Goal: Contribute content

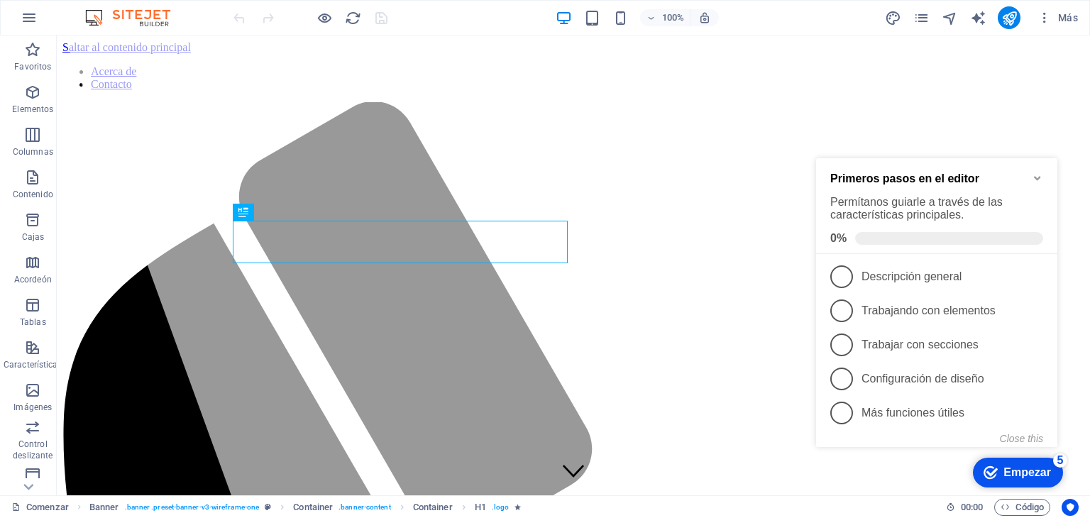
click at [1039, 177] on icon "Minimize checklist" at bounding box center [1037, 177] width 11 height 11
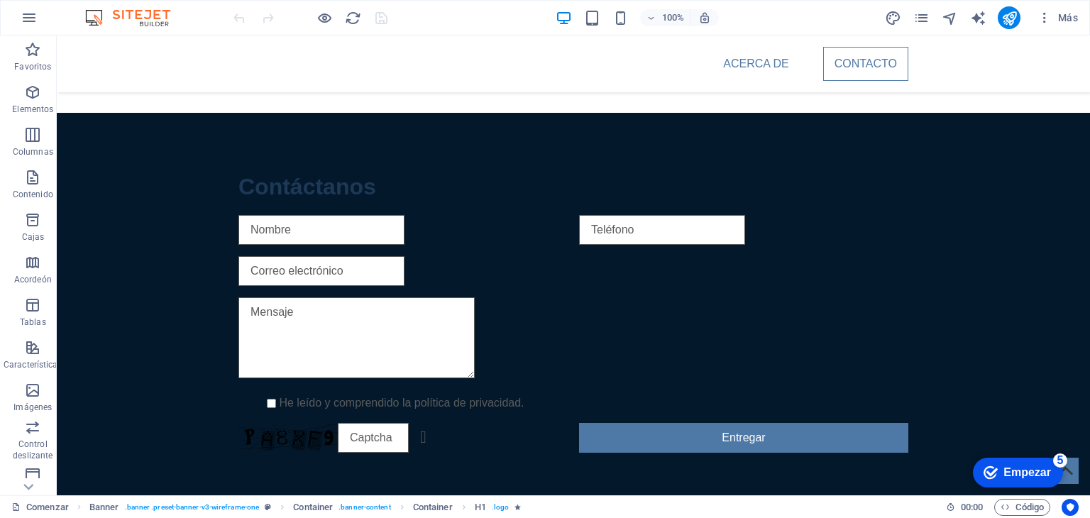
scroll to position [1031, 0]
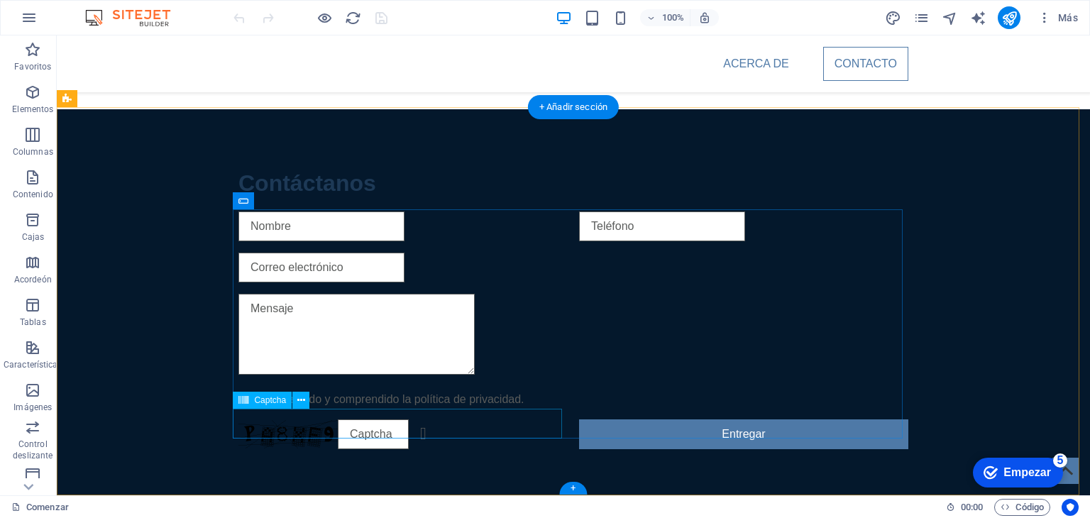
click at [289, 429] on div "¿Ilegible? [GEOGRAPHIC_DATA]" at bounding box center [402, 434] width 329 height 30
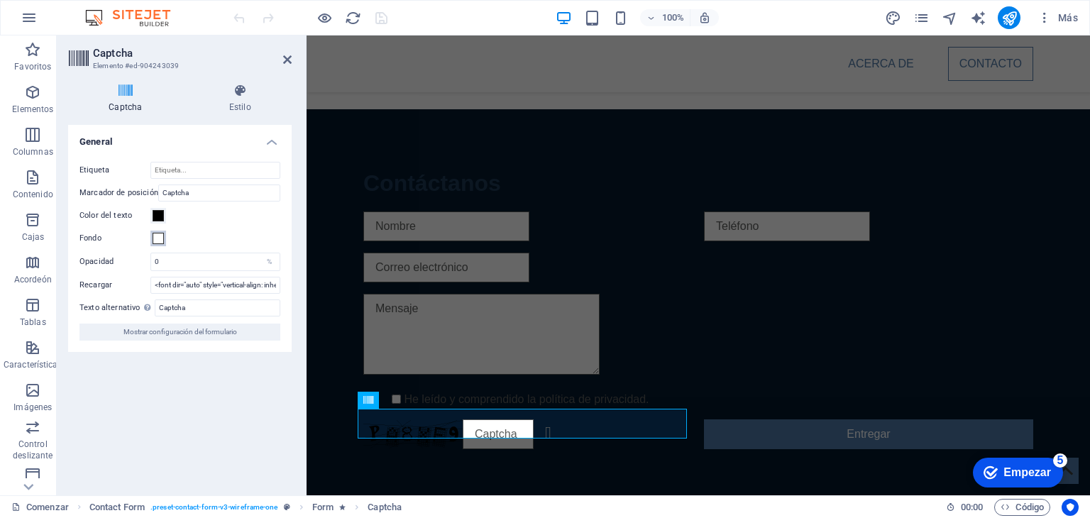
click at [161, 242] on span at bounding box center [158, 238] width 11 height 11
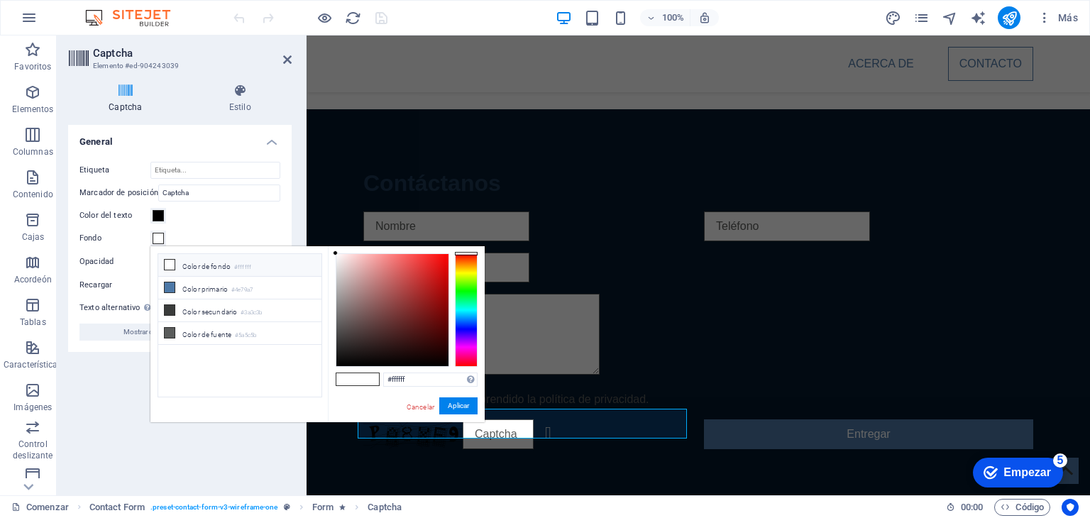
click at [210, 270] on li "Color de fondo #ffffff" at bounding box center [239, 265] width 163 height 23
click at [458, 412] on button "Aplicar" at bounding box center [458, 406] width 38 height 18
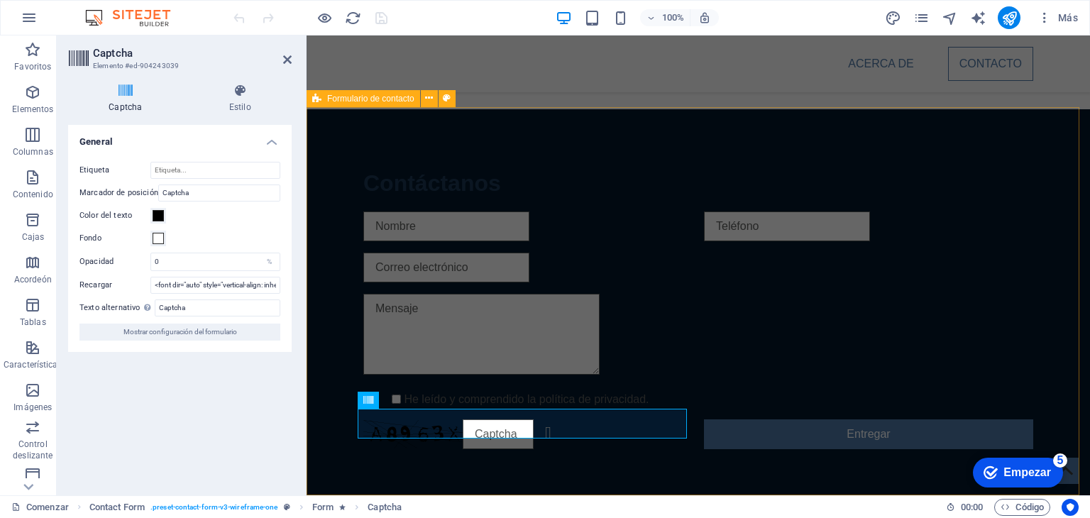
click at [341, 441] on div "Contáctanos He leído y comprendido la política de privacidad. ¿Ilegible? Cargar…" at bounding box center [698, 307] width 783 height 397
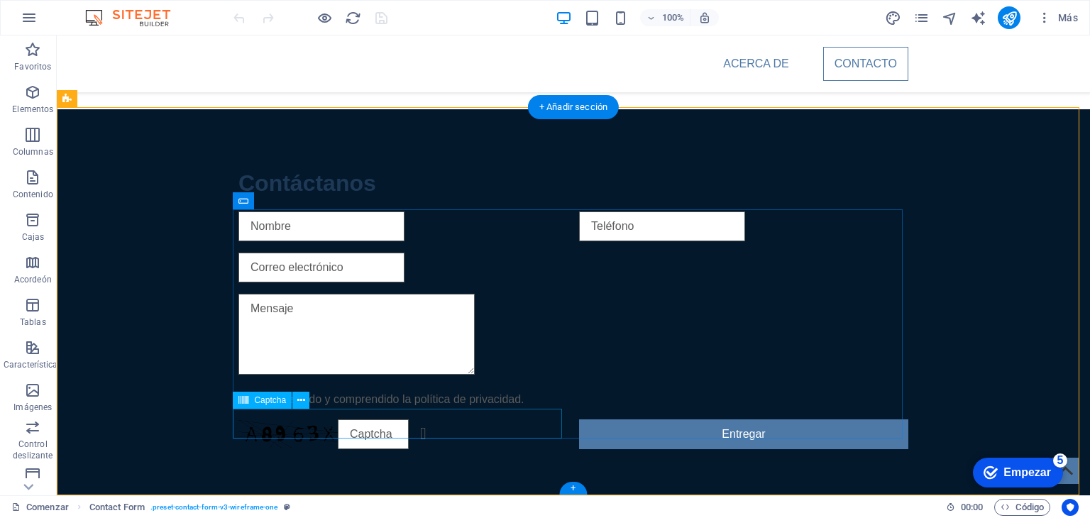
click at [283, 423] on div "¿Ilegible? [GEOGRAPHIC_DATA]" at bounding box center [402, 434] width 329 height 30
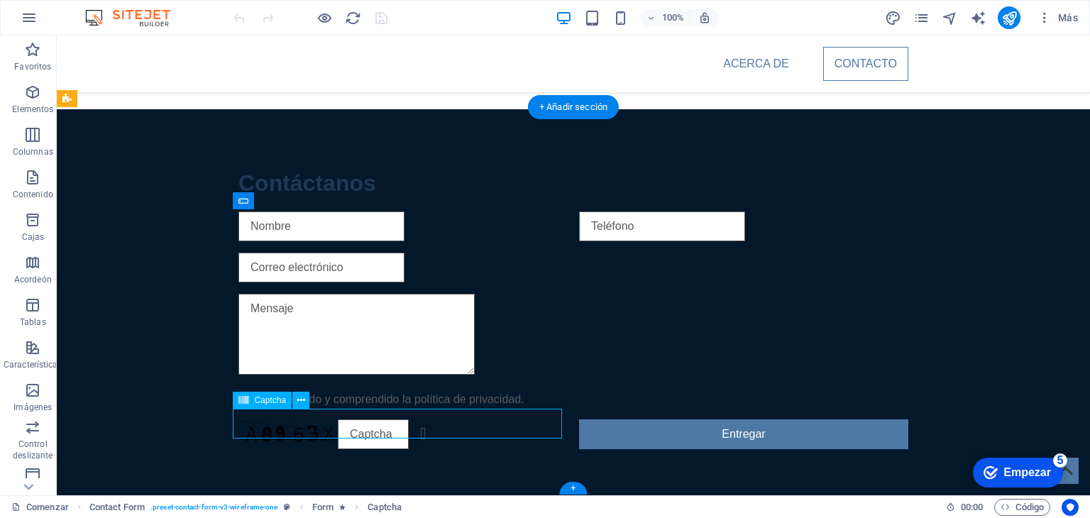
click at [283, 423] on div "¿Ilegible? [GEOGRAPHIC_DATA]" at bounding box center [402, 434] width 329 height 30
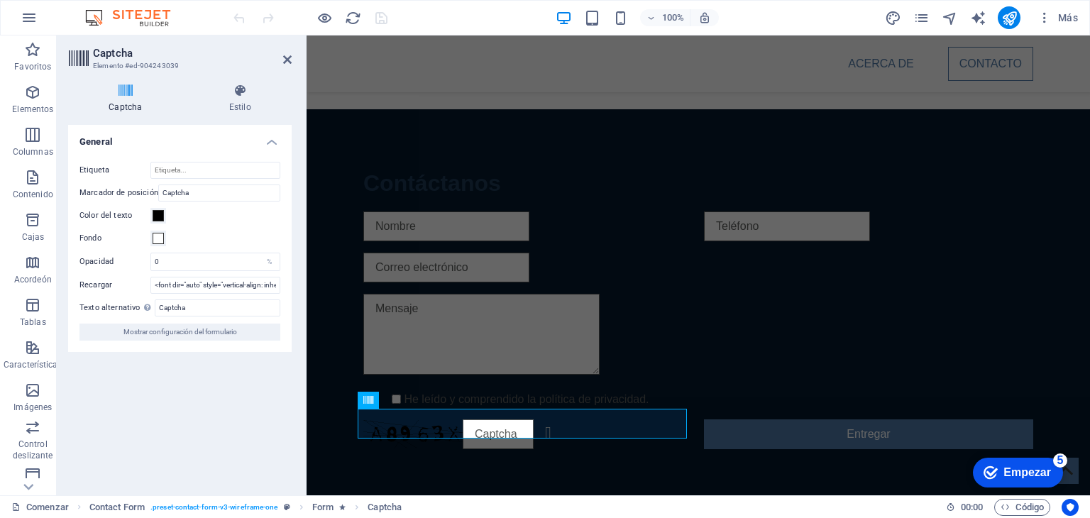
click at [122, 91] on icon at bounding box center [125, 91] width 115 height 14
click at [156, 234] on span at bounding box center [158, 238] width 11 height 11
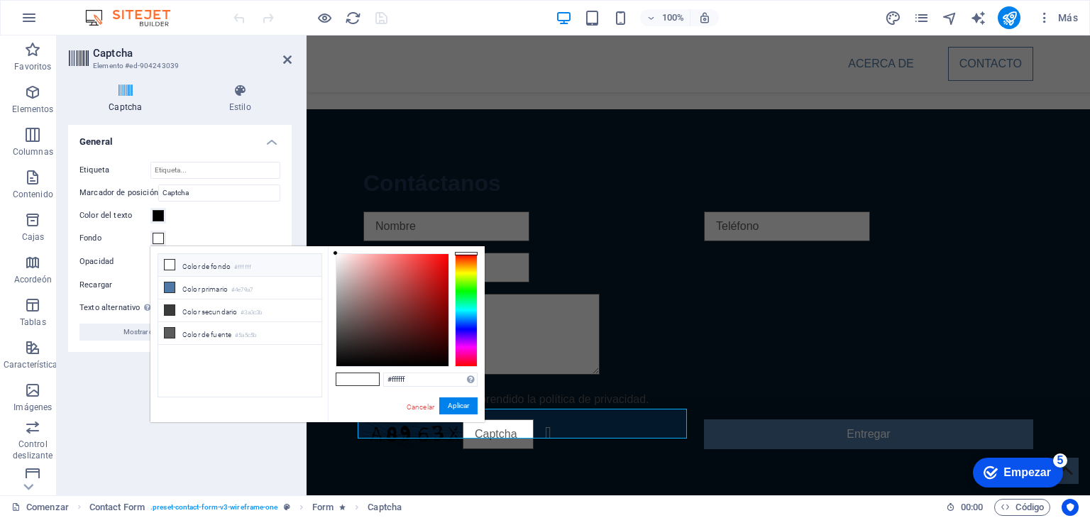
click at [176, 265] on li "Color de fondo #ffffff" at bounding box center [239, 265] width 163 height 23
type input "#a42929"
drag, startPoint x: 335, startPoint y: 253, endPoint x: 420, endPoint y: 293, distance: 94.0
click at [420, 293] on div at bounding box center [419, 292] width 5 height 5
click at [463, 404] on font "Aplicar" at bounding box center [458, 406] width 21 height 8
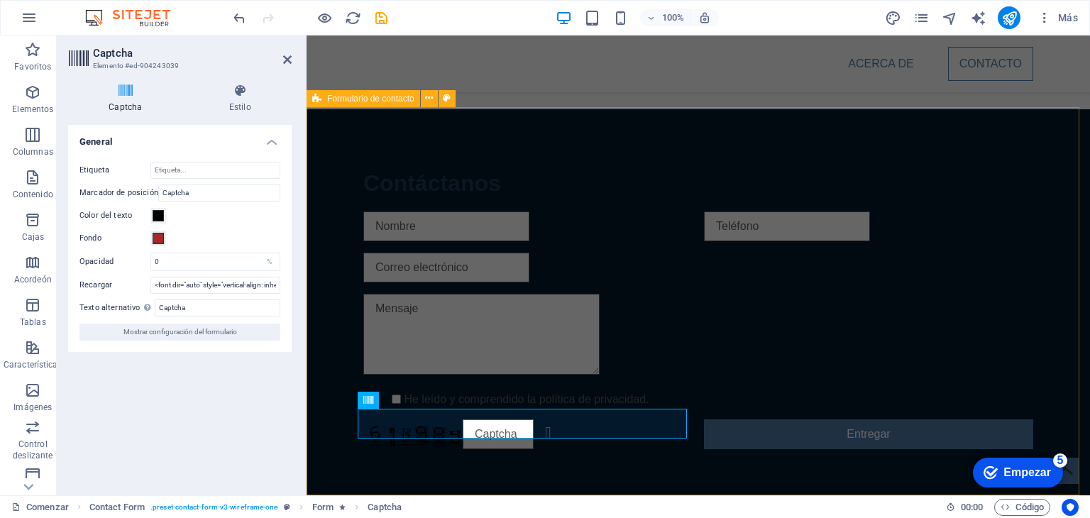
click at [329, 407] on div "Contáctanos He leído y comprendido la política de privacidad. ¿Ilegible? Cargar…" at bounding box center [698, 307] width 783 height 397
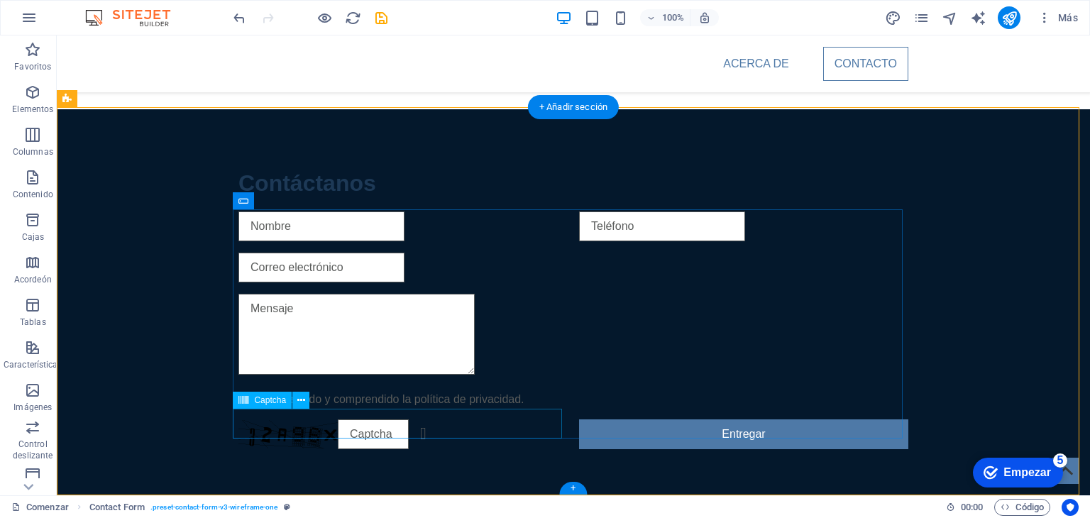
click at [503, 419] on div "¿Ilegible? [GEOGRAPHIC_DATA]" at bounding box center [402, 434] width 329 height 30
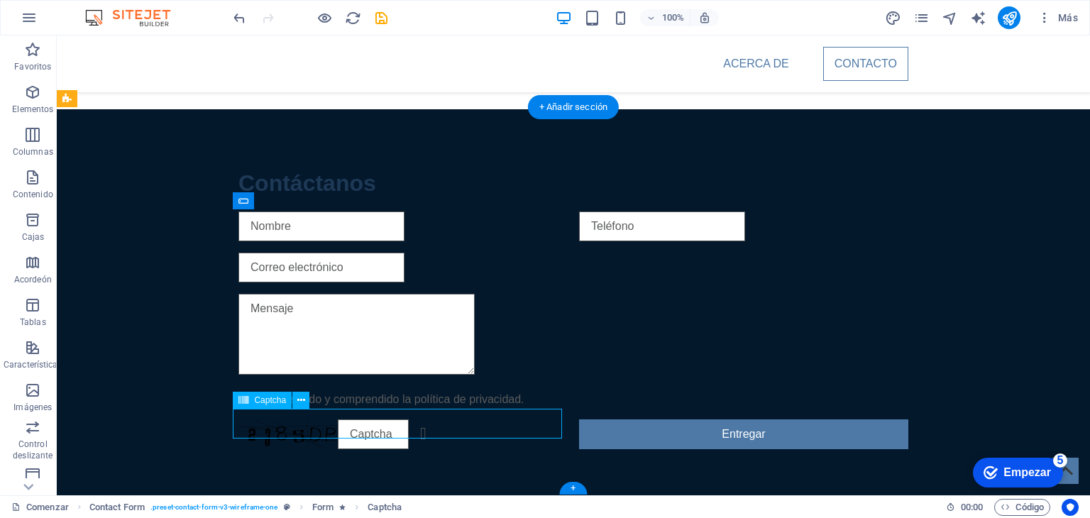
click at [503, 419] on div "¿Ilegible? [GEOGRAPHIC_DATA]" at bounding box center [402, 434] width 329 height 30
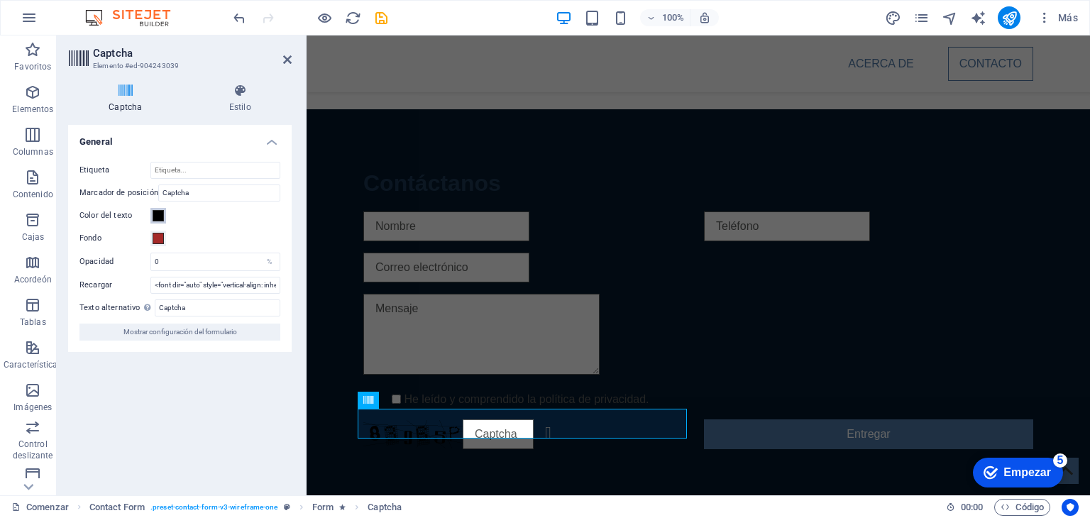
click at [159, 214] on span at bounding box center [158, 215] width 11 height 11
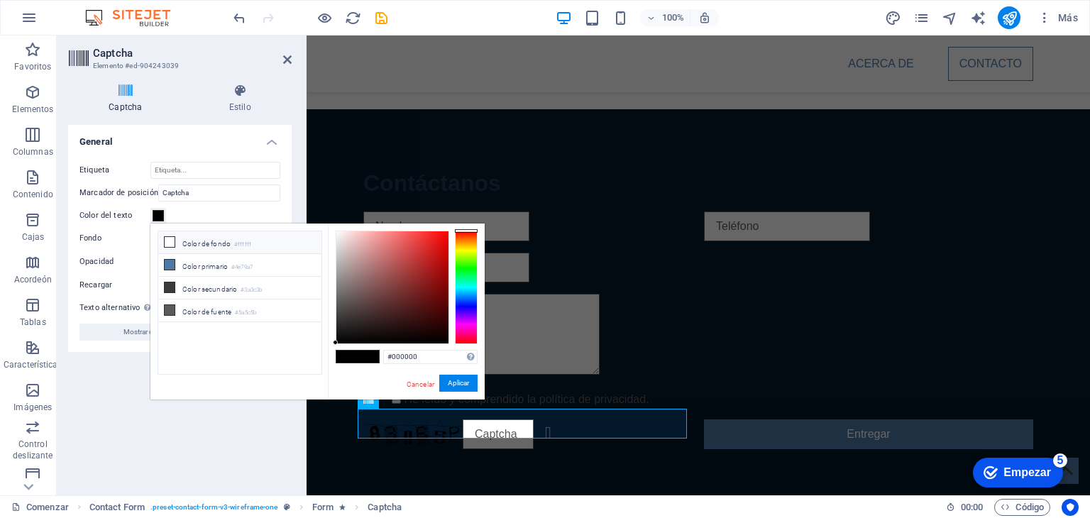
click at [172, 241] on icon at bounding box center [170, 242] width 10 height 10
type input "#ffffff"
click at [460, 383] on font "Aplicar" at bounding box center [458, 383] width 21 height 8
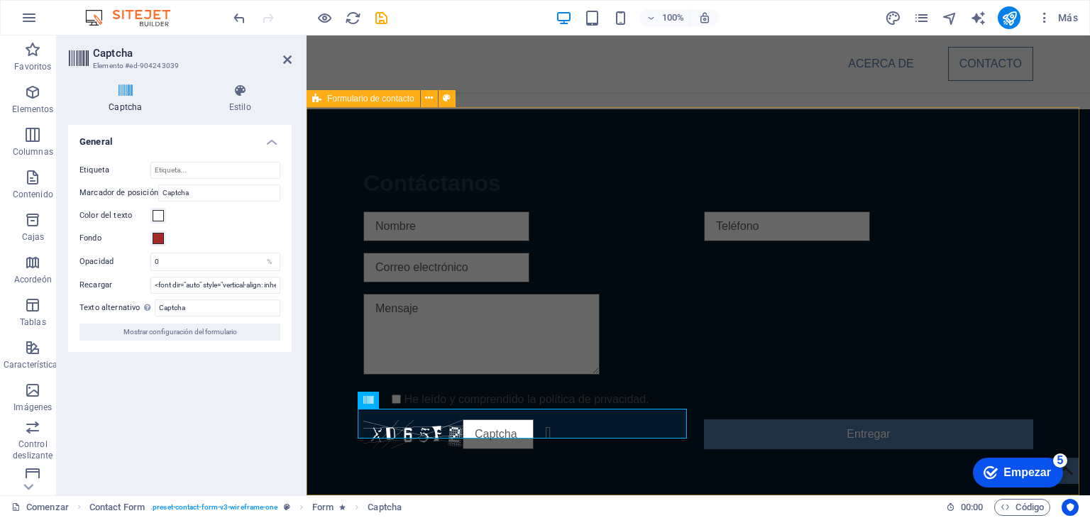
click at [338, 435] on div "Contáctanos He leído y comprendido la política de privacidad. ¿Ilegible? Cargar…" at bounding box center [698, 307] width 783 height 397
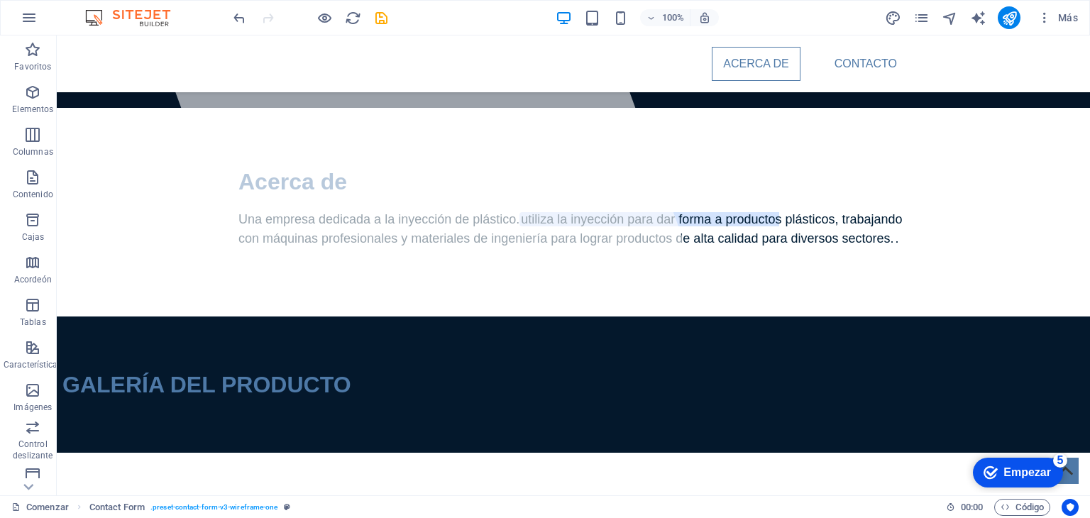
scroll to position [236, 0]
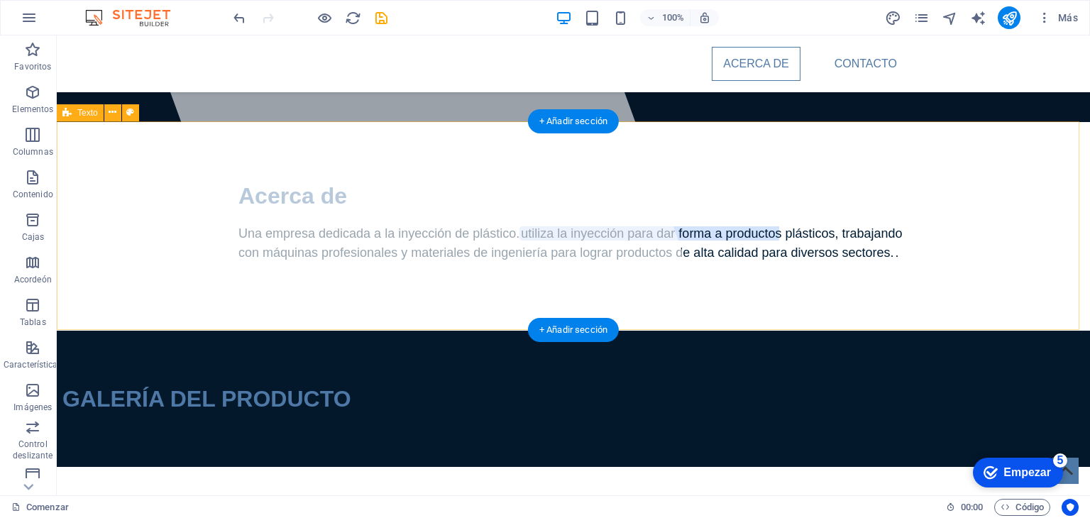
click at [474, 153] on div "Acerca de Una empresa dedicada a la inyección de plástico. utiliza la inyección…" at bounding box center [573, 226] width 1033 height 209
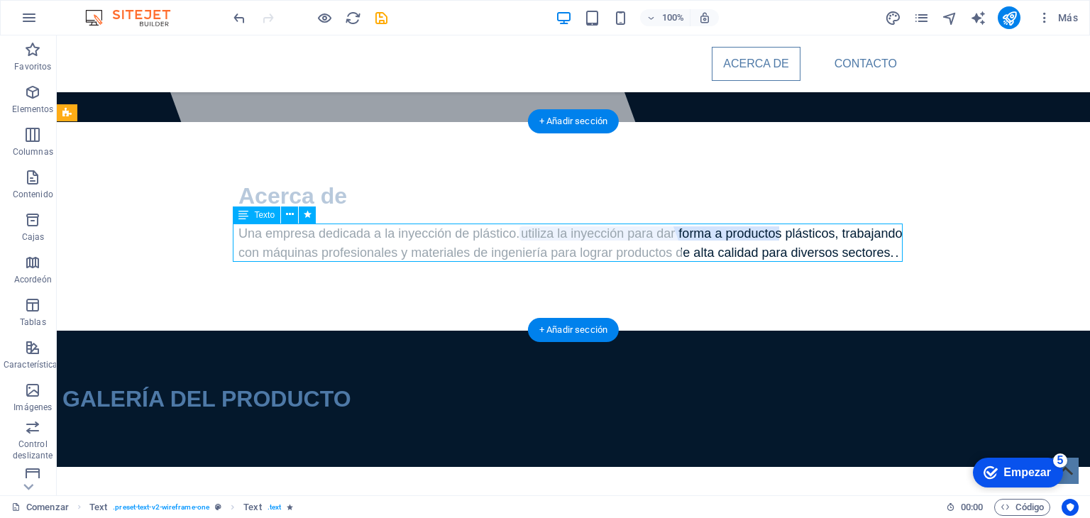
drag, startPoint x: 895, startPoint y: 254, endPoint x: 754, endPoint y: 250, distance: 140.5
click at [754, 250] on div "Una empresa dedicada a la inyección de plástico. utiliza la inyección para dar …" at bounding box center [573, 243] width 670 height 38
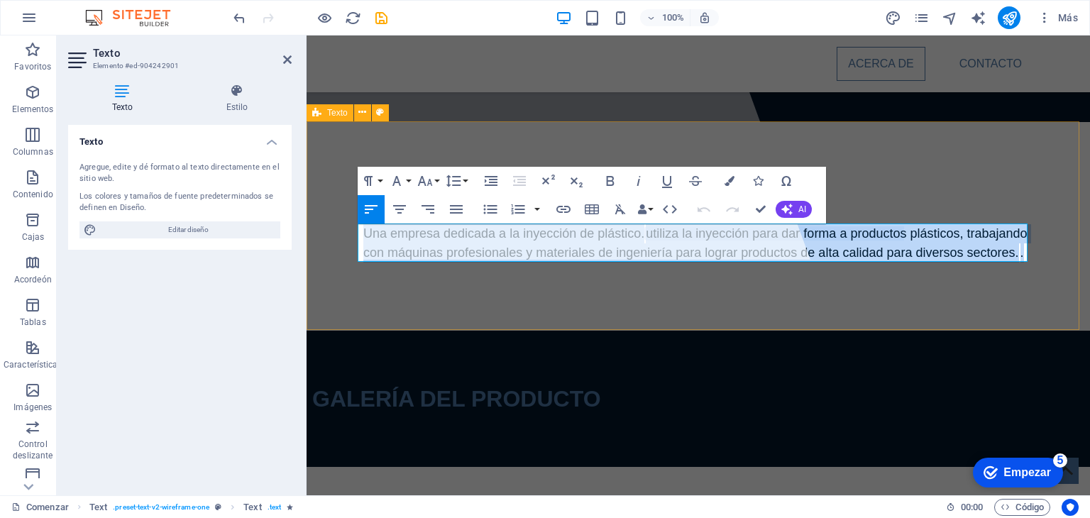
drag, startPoint x: 1017, startPoint y: 256, endPoint x: 339, endPoint y: 242, distance: 677.7
click at [339, 242] on div "Acerca de Una empresa dedicada a la inyección de plástico. utiliza la inyección…" at bounding box center [698, 226] width 783 height 209
copy span "Una empresa dedicada a la inyección de plástico. utiliza la inyección para dar …"
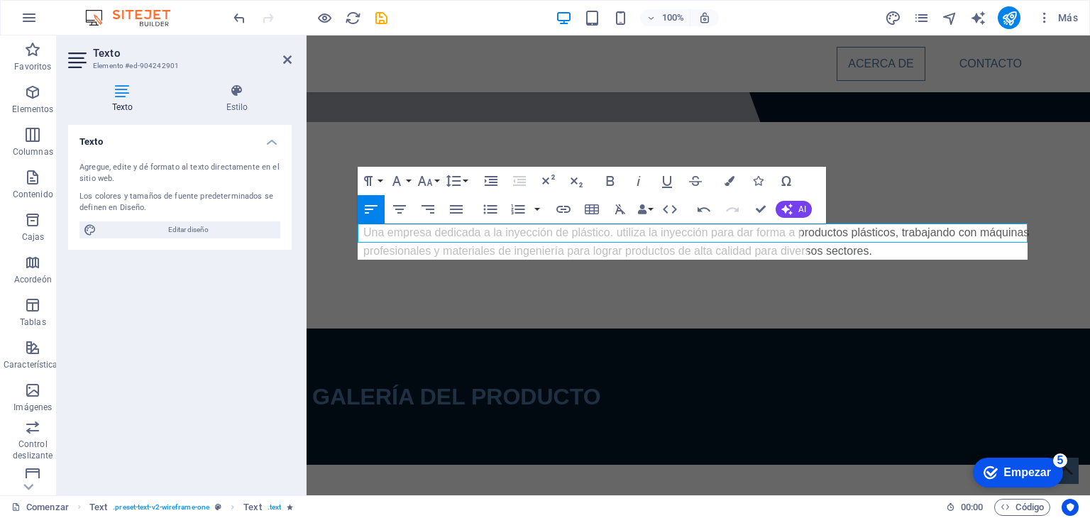
scroll to position [2733, 2]
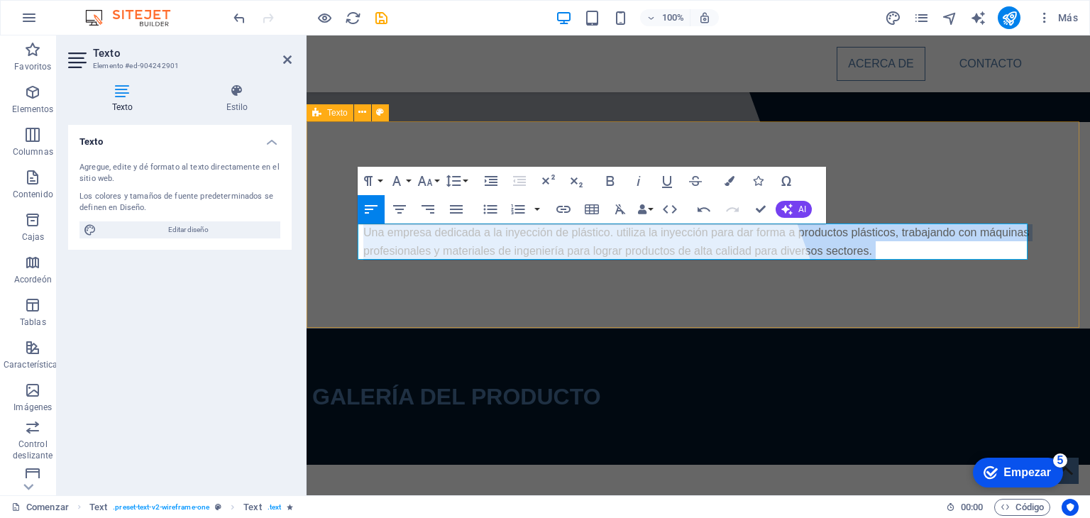
drag, startPoint x: 873, startPoint y: 248, endPoint x: 343, endPoint y: 220, distance: 530.7
click at [343, 220] on div "Acerca de Una empresa dedicada a la inyección de plástico. utiliza la inyección…" at bounding box center [698, 225] width 783 height 206
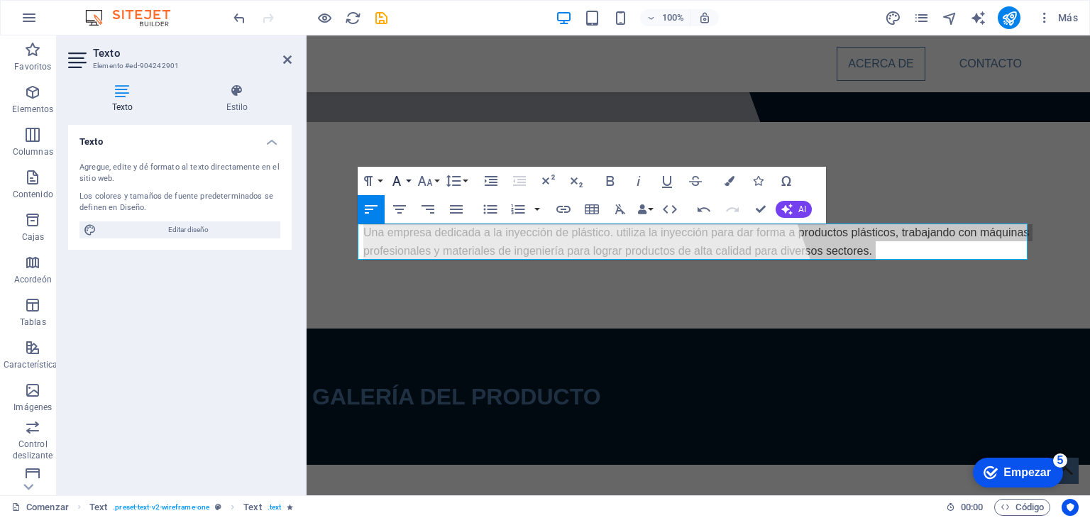
click at [406, 183] on button "Familia de fuentes" at bounding box center [399, 181] width 27 height 28
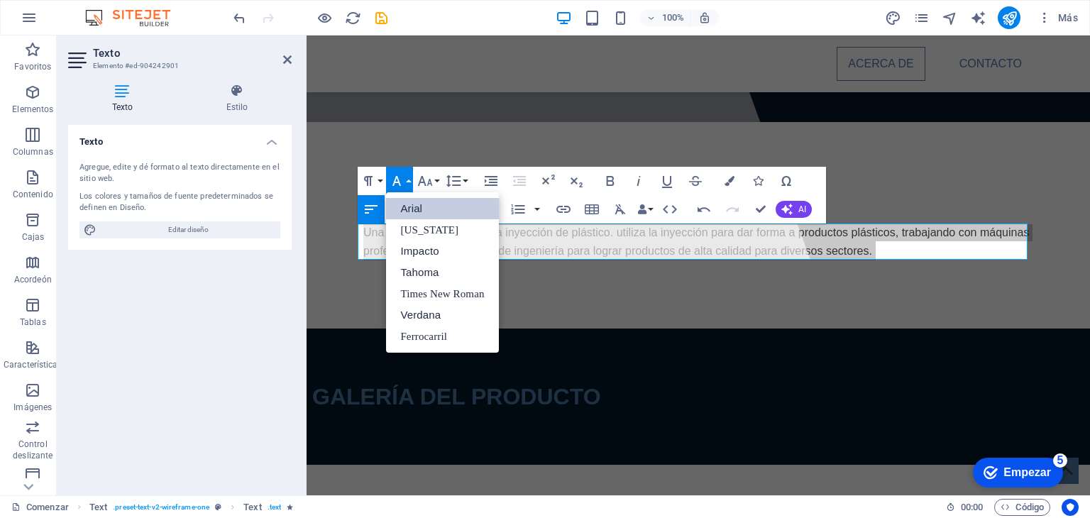
scroll to position [0, 0]
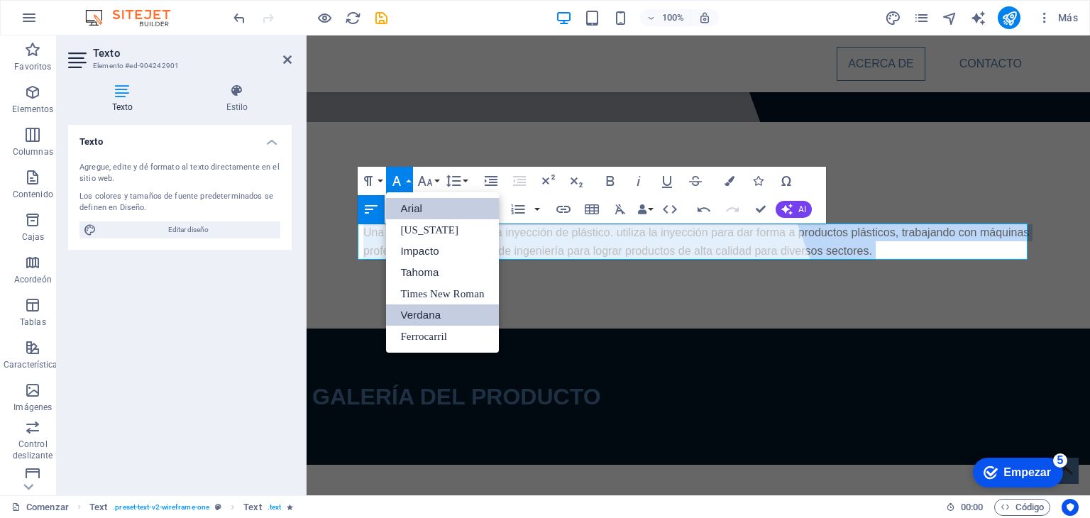
click at [429, 321] on font "Verdana" at bounding box center [420, 315] width 40 height 12
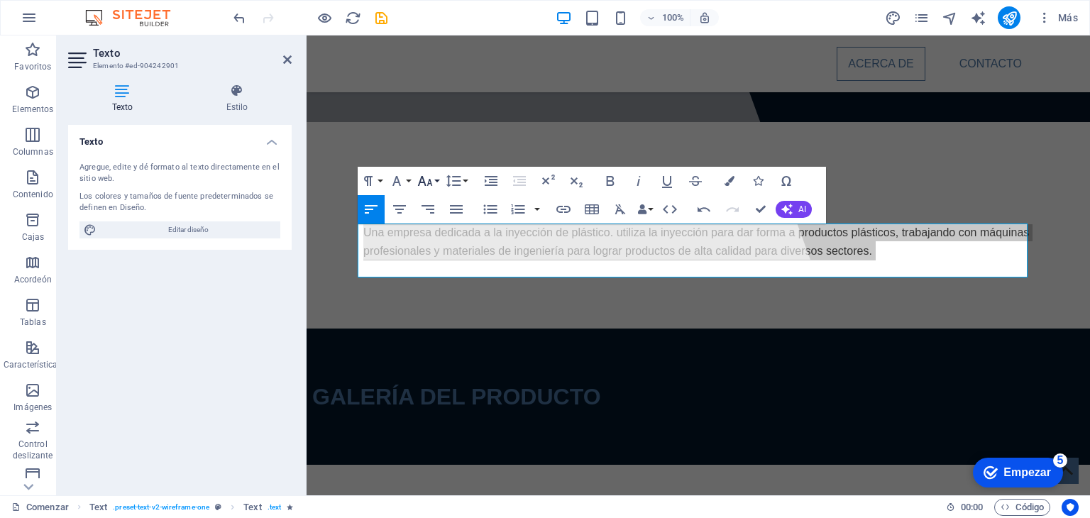
click at [433, 181] on icon "button" at bounding box center [424, 180] width 17 height 17
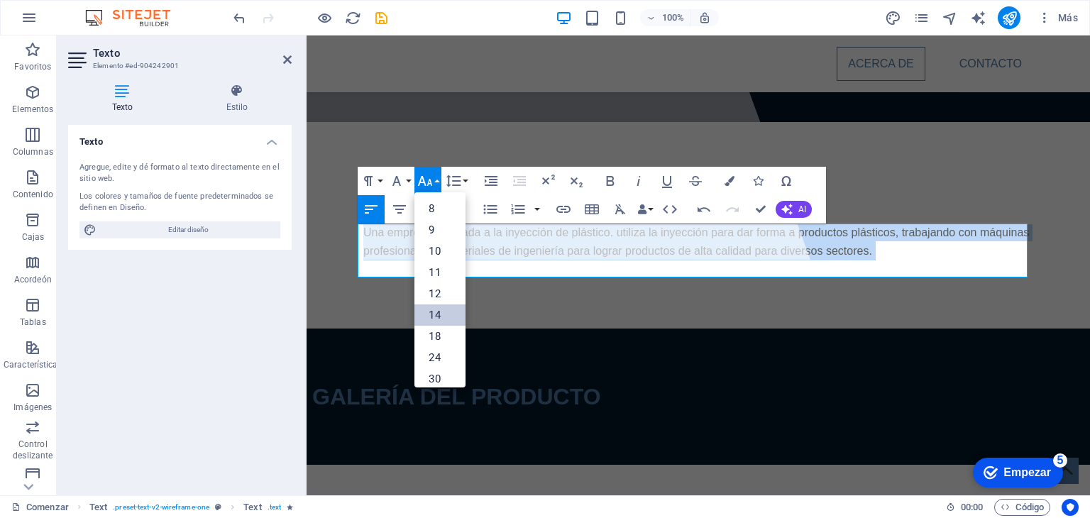
click at [443, 313] on link "14" at bounding box center [439, 314] width 51 height 21
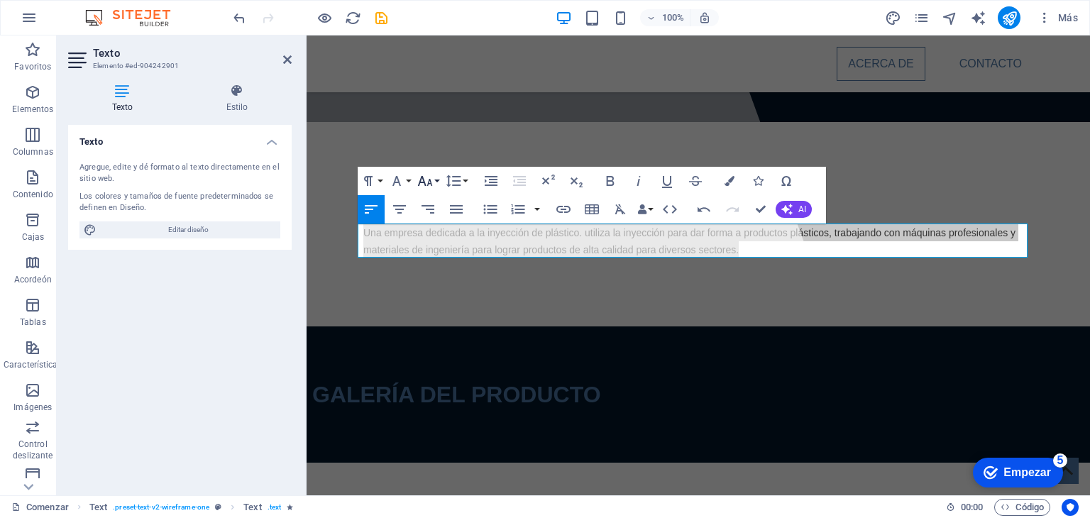
click at [431, 186] on icon "button" at bounding box center [424, 180] width 17 height 17
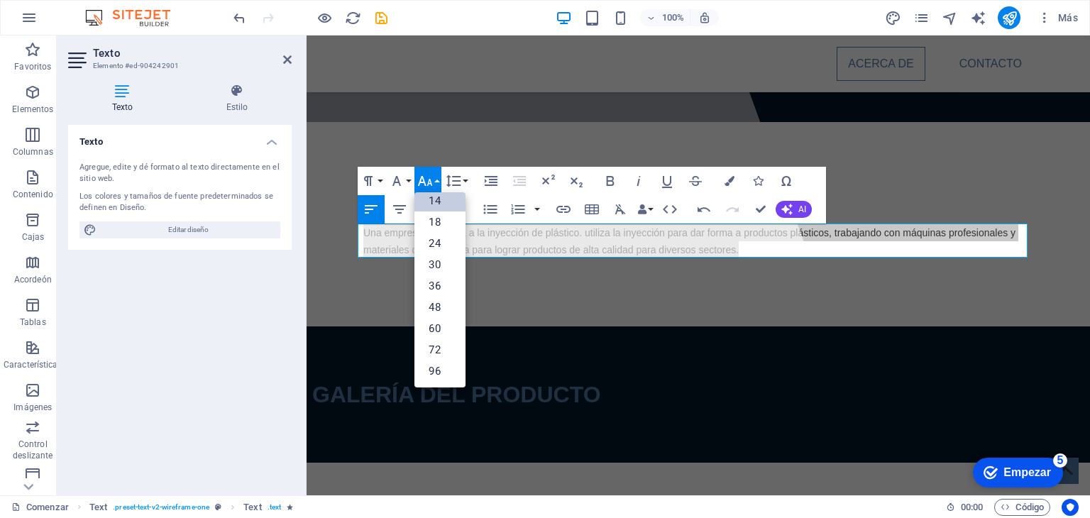
scroll to position [114, 0]
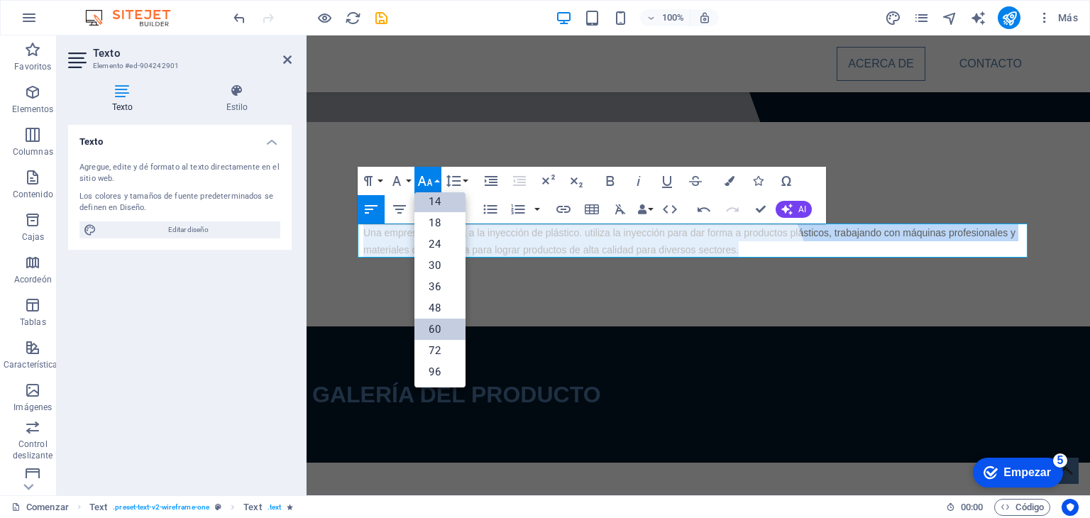
click at [437, 330] on font "60" at bounding box center [434, 329] width 11 height 13
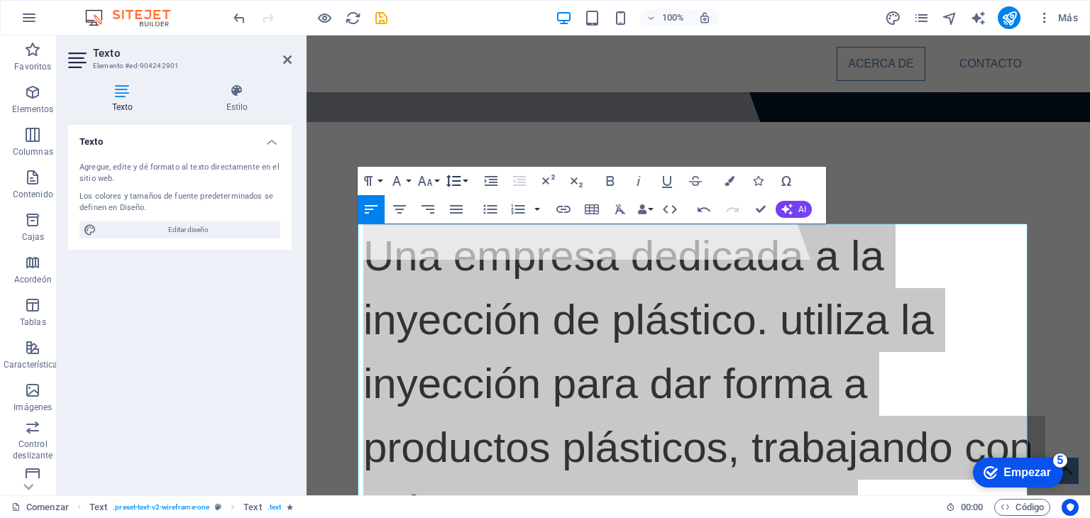
click at [443, 180] on button "Altura de línea" at bounding box center [456, 181] width 27 height 28
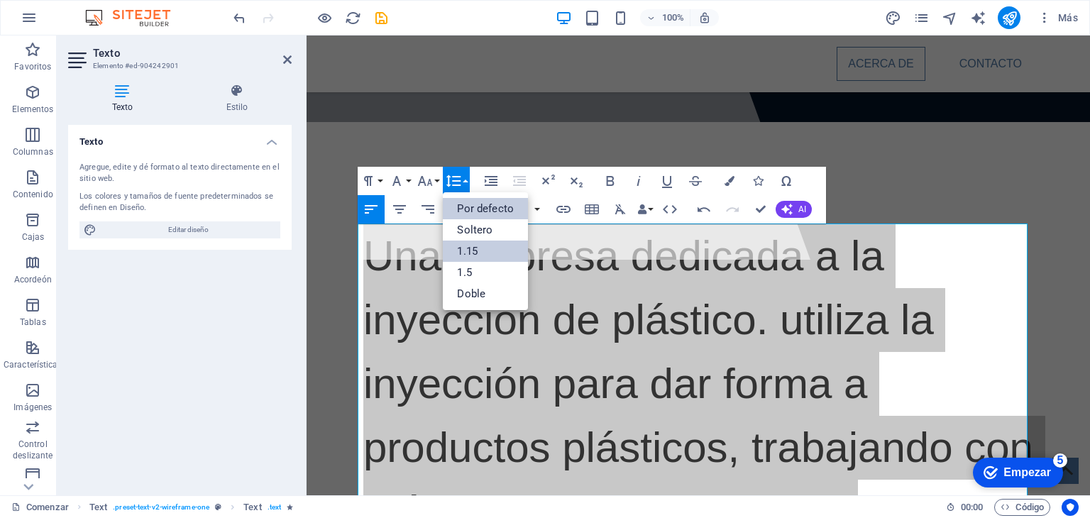
scroll to position [0, 0]
click at [431, 183] on icon "button" at bounding box center [425, 181] width 15 height 10
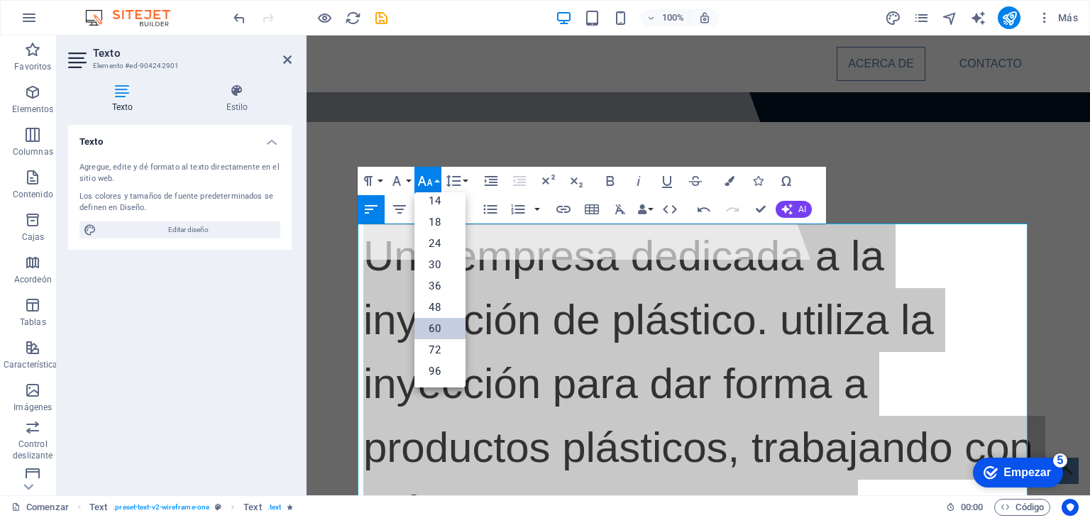
scroll to position [114, 0]
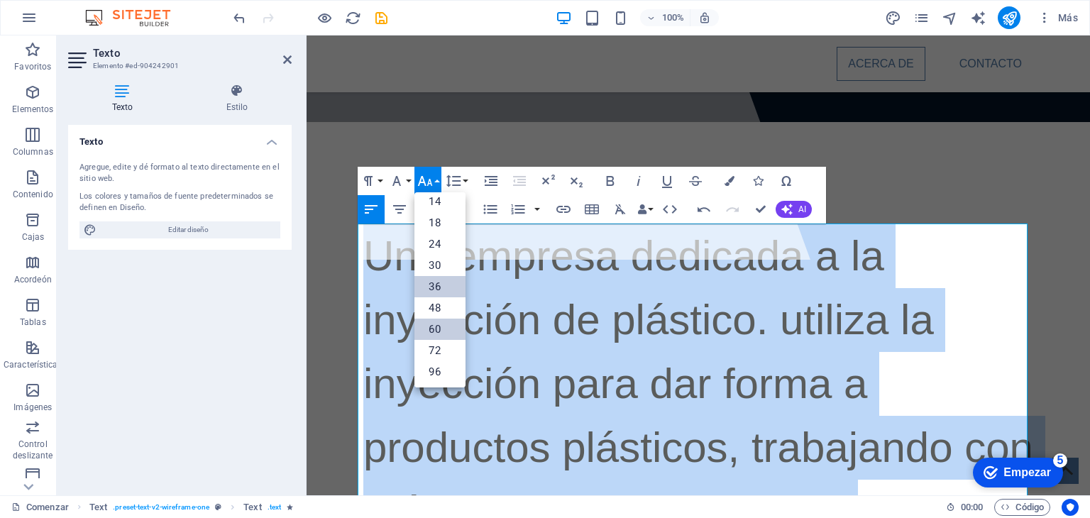
click at [442, 285] on link "36" at bounding box center [439, 286] width 51 height 21
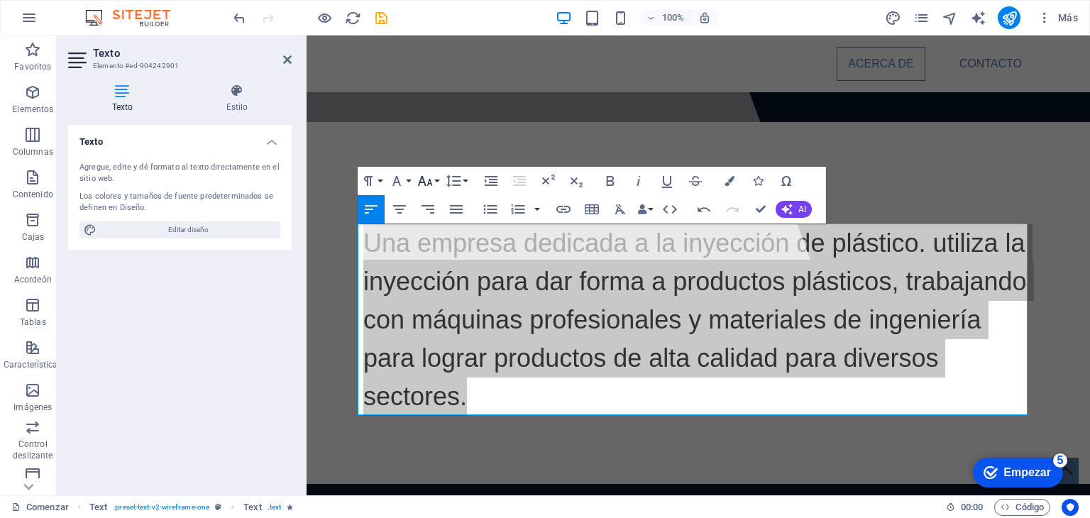
click at [440, 185] on button "Tamaño de fuente" at bounding box center [427, 181] width 27 height 28
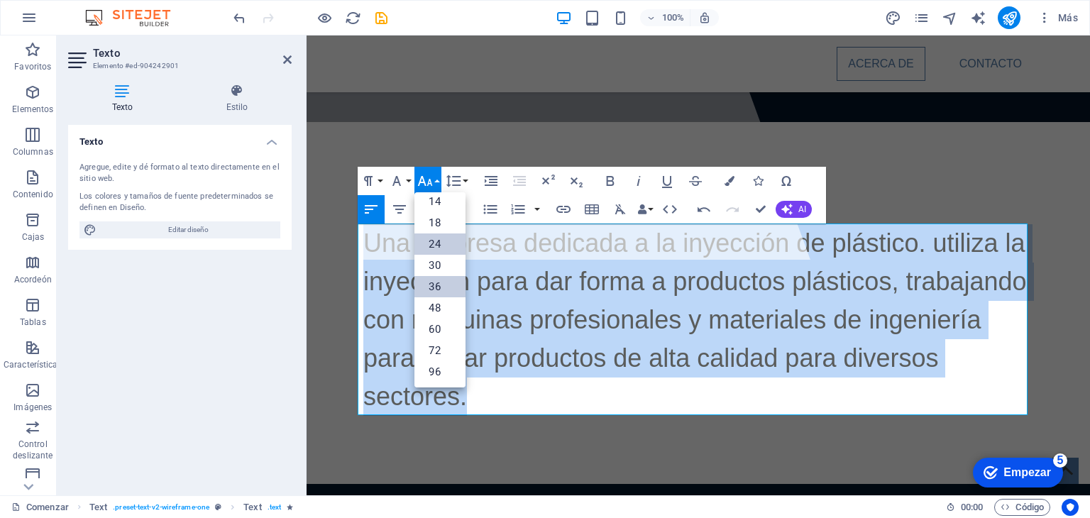
click at [438, 249] on font "24" at bounding box center [434, 244] width 11 height 13
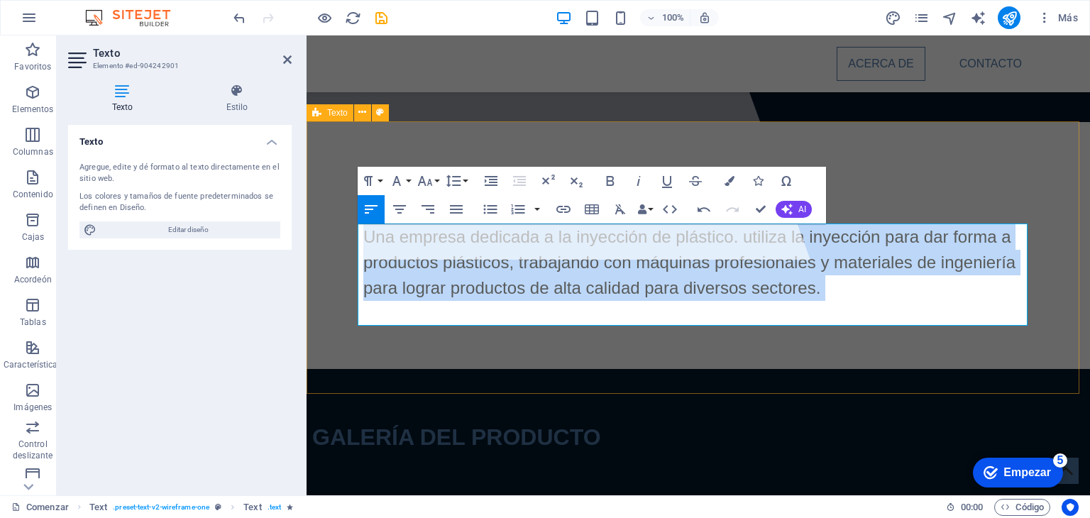
click at [556, 360] on div "Acerca de Una empresa dedicada a la inyección de plástico. utiliza la inyección…" at bounding box center [698, 245] width 783 height 247
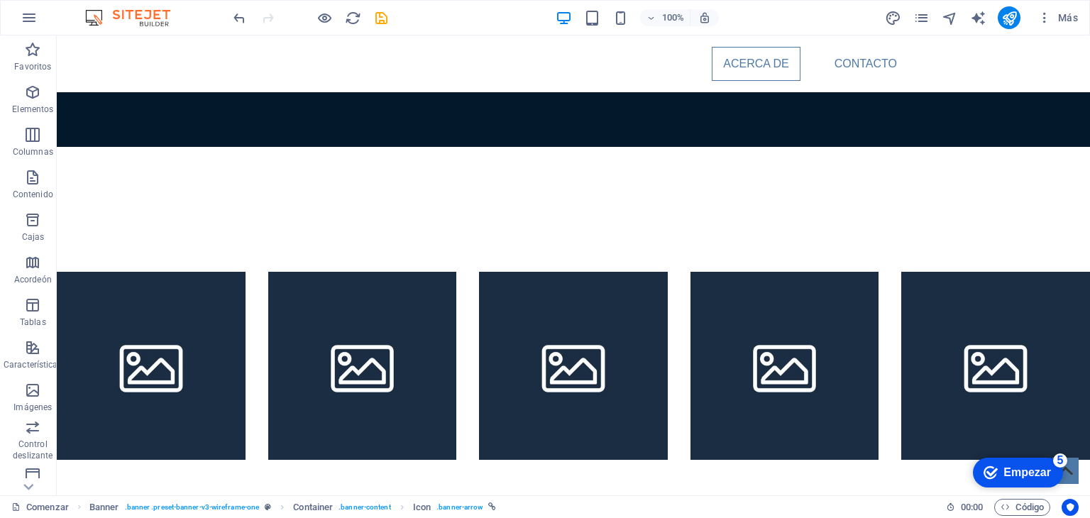
scroll to position [619, 0]
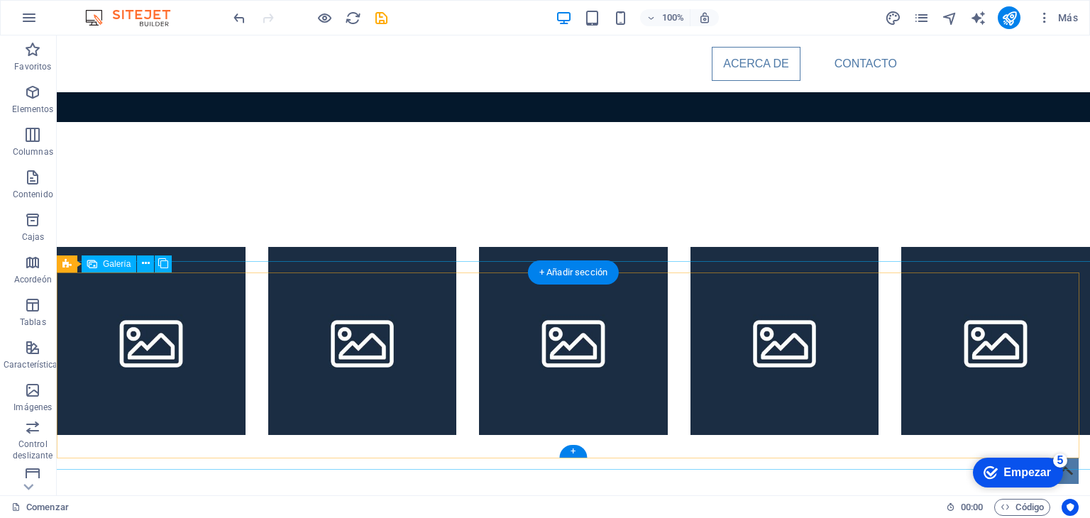
click at [155, 370] on li at bounding box center [151, 341] width 189 height 189
select select "4"
select select "px"
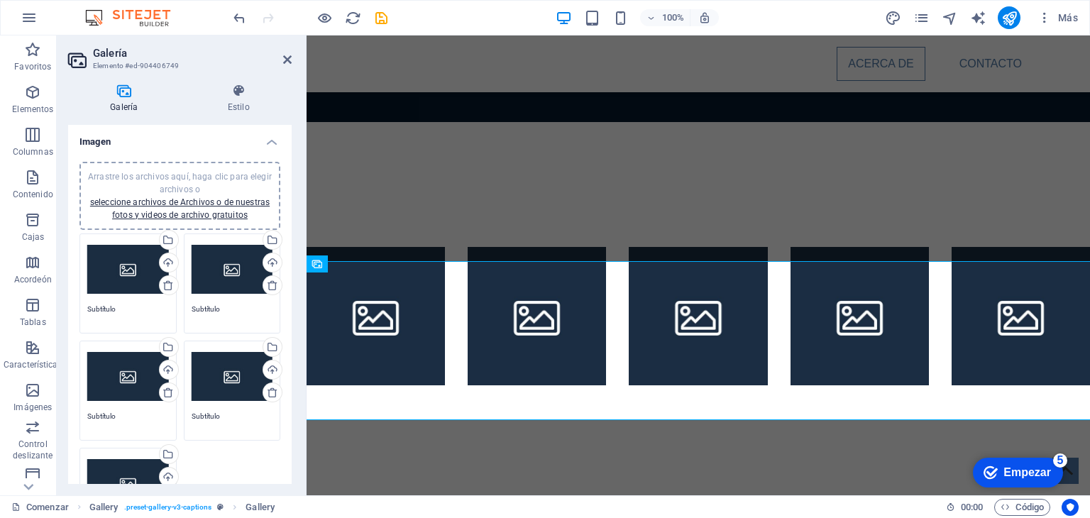
click at [167, 208] on div "Arrastre los archivos aquí, haga clic para elegir archivos o seleccione archivo…" at bounding box center [180, 195] width 184 height 51
click at [149, 211] on font "seleccione archivos de Archivos o de nuestras fotos y videos de archivo gratuit…" at bounding box center [180, 208] width 180 height 23
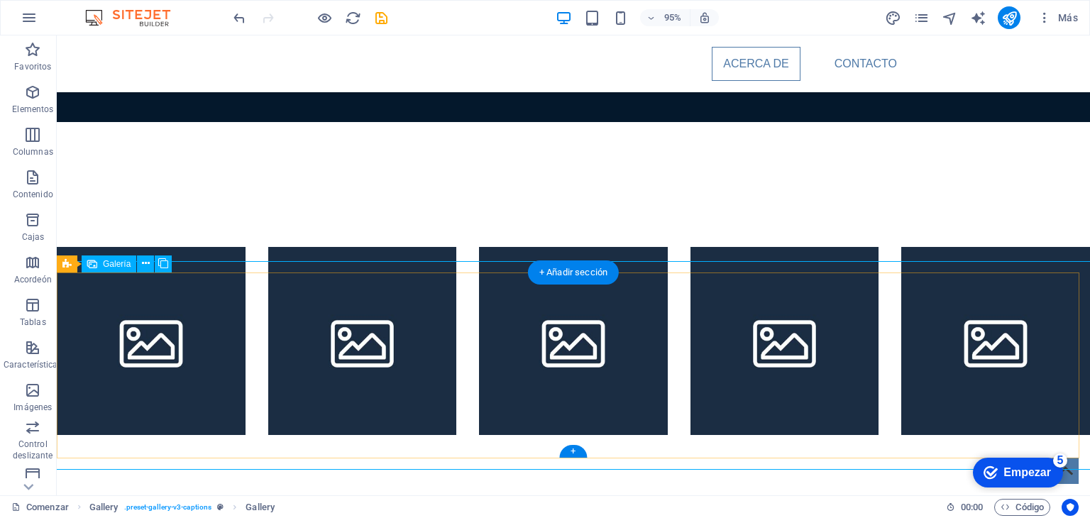
click at [170, 346] on li at bounding box center [151, 341] width 189 height 189
click at [160, 350] on li at bounding box center [151, 341] width 189 height 189
select select "4"
select select "px"
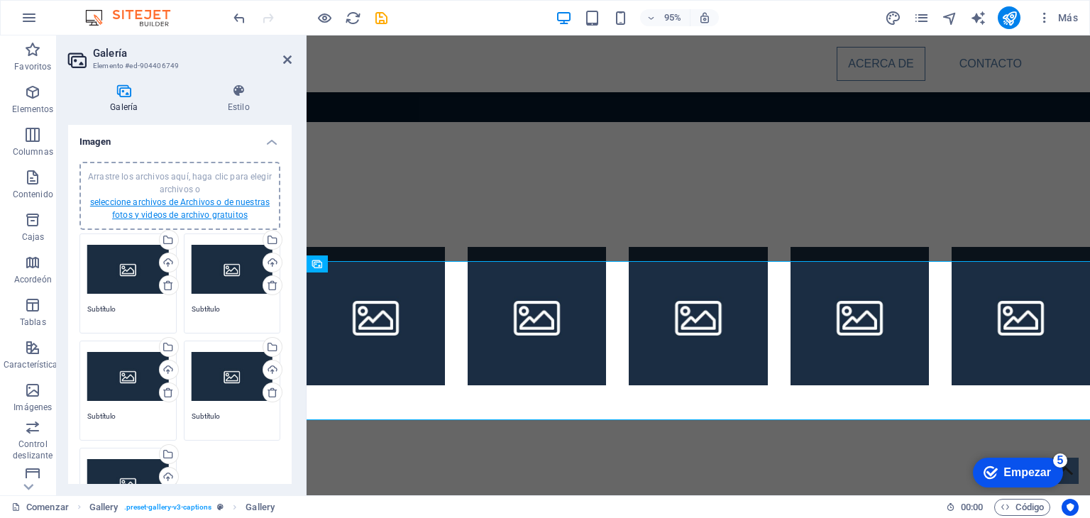
click at [204, 204] on font "seleccione archivos de Archivos o de nuestras fotos y videos de archivo gratuit…" at bounding box center [180, 208] width 180 height 23
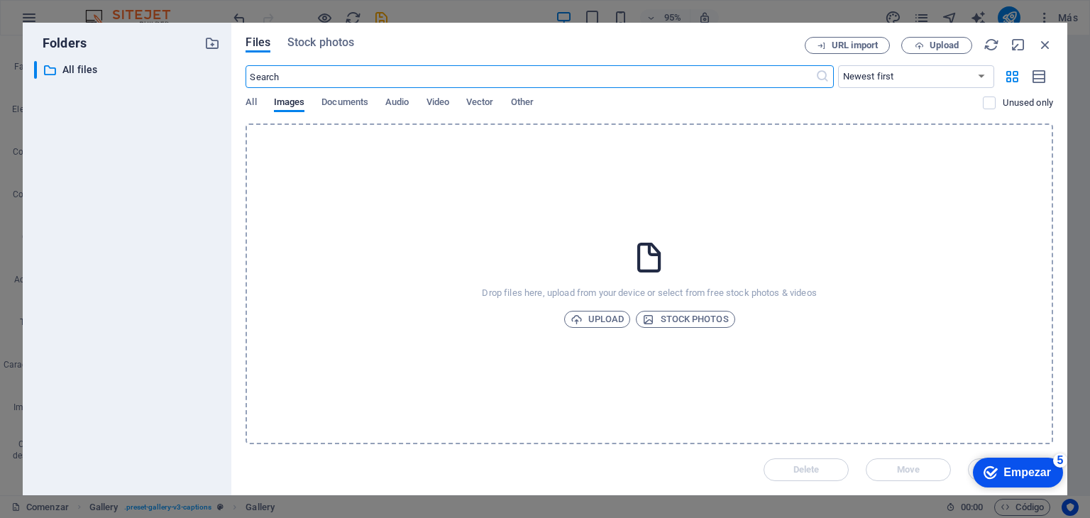
scroll to position [832, 0]
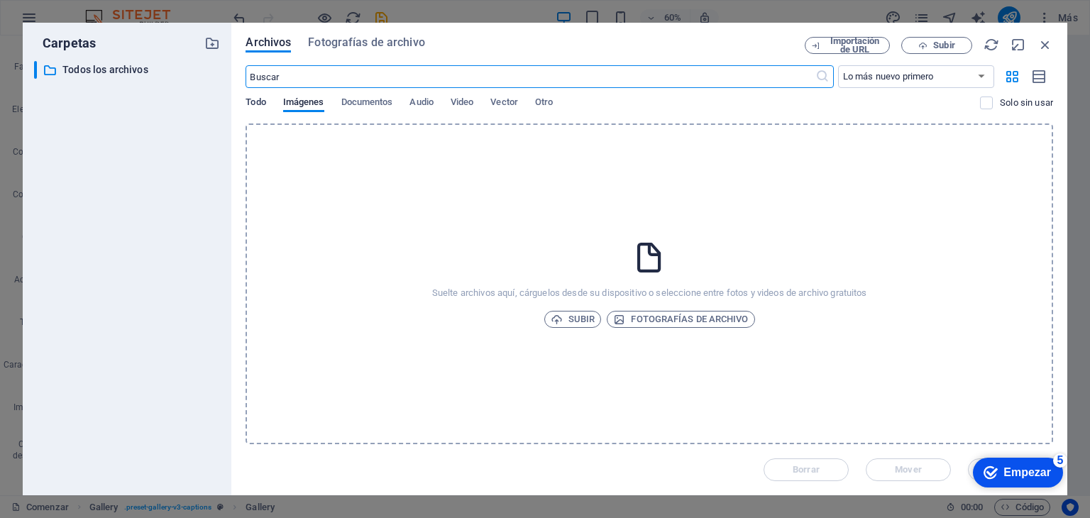
click at [257, 101] on font "Todo" at bounding box center [255, 101] width 20 height 11
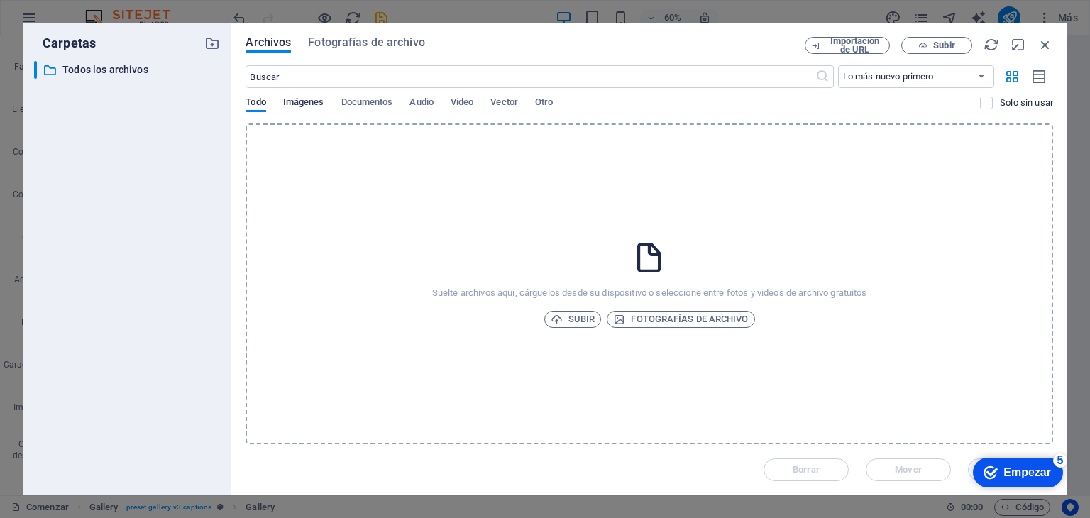
click at [312, 99] on font "Imágenes" at bounding box center [303, 101] width 41 height 11
click at [1041, 43] on icon "button" at bounding box center [1045, 45] width 16 height 16
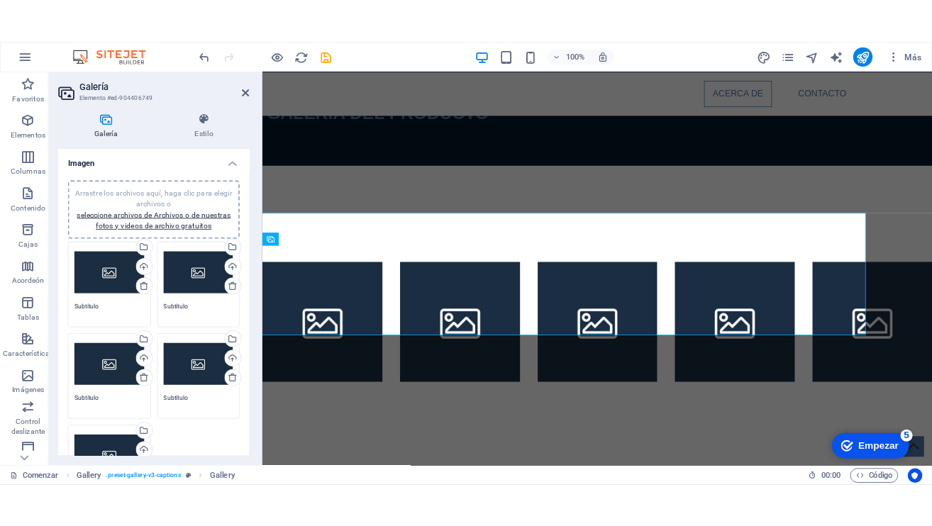
scroll to position [661, 0]
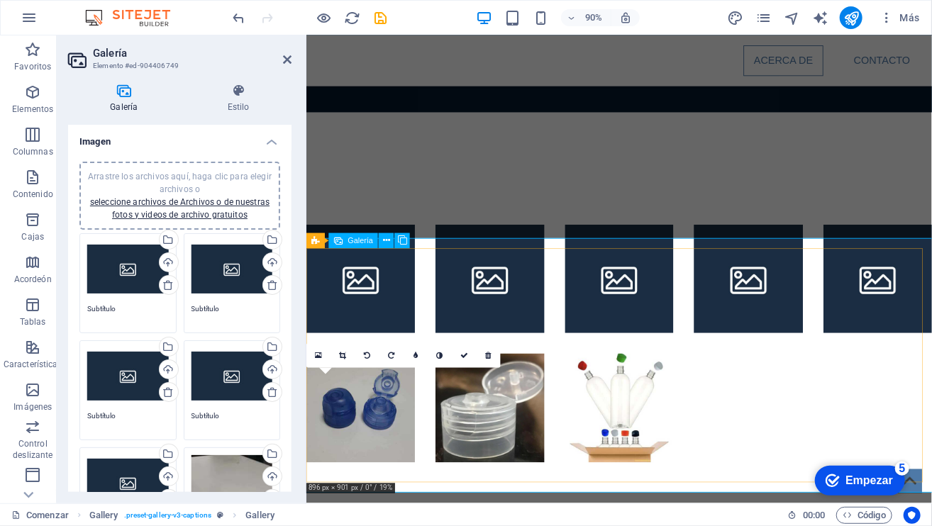
click at [376, 460] on li at bounding box center [366, 450] width 121 height 121
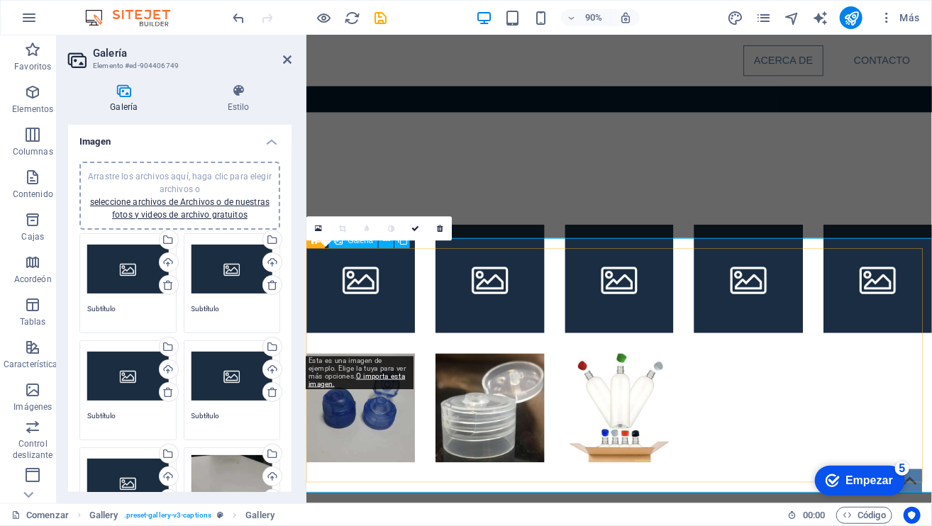
click at [356, 294] on li at bounding box center [366, 306] width 121 height 121
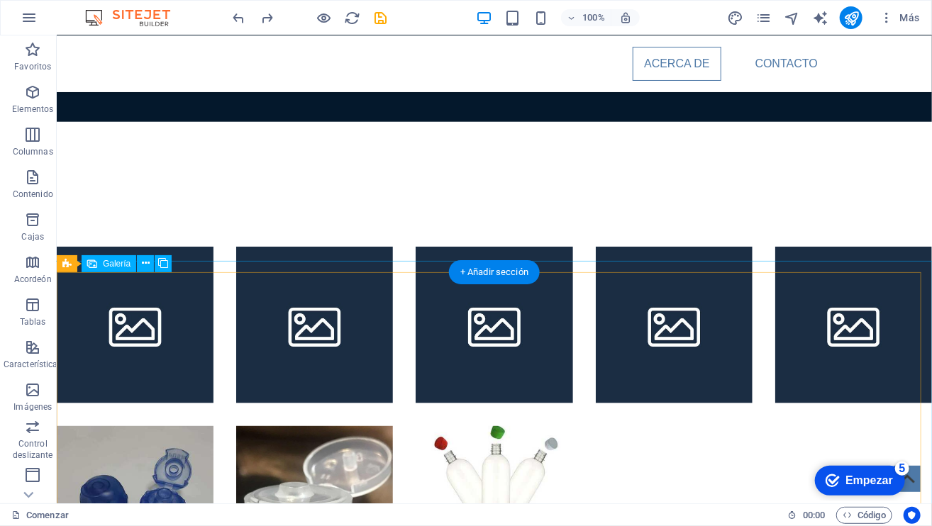
click at [158, 324] on li at bounding box center [134, 324] width 157 height 157
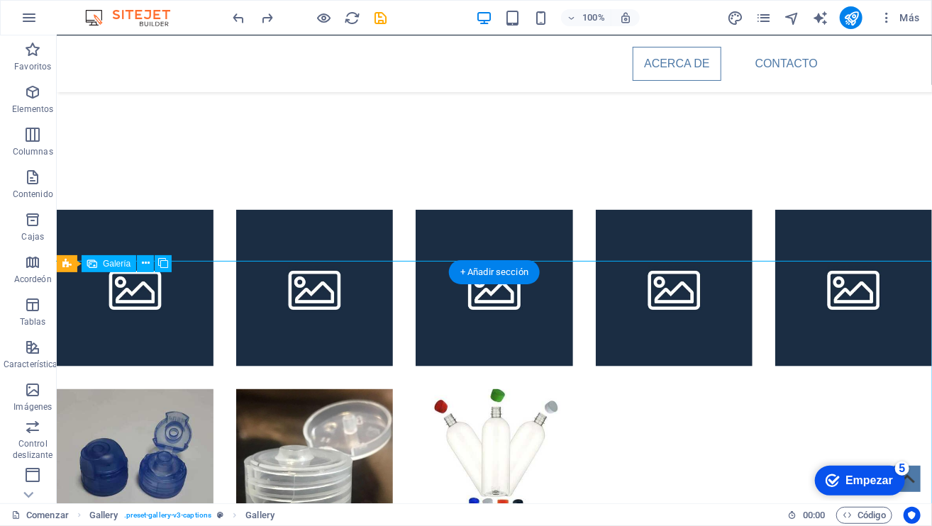
select select "4"
select select "px"
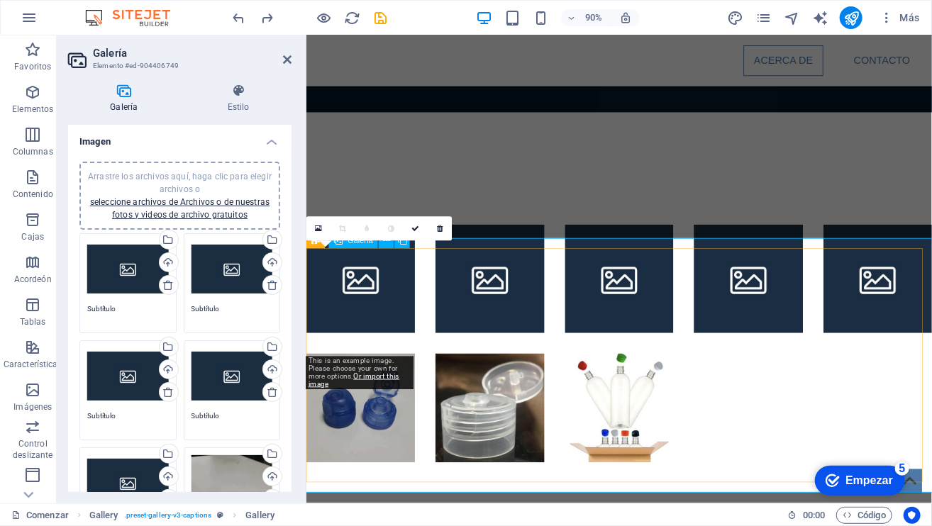
click at [333, 330] on li at bounding box center [366, 306] width 121 height 121
click at [445, 227] on link at bounding box center [440, 228] width 24 height 24
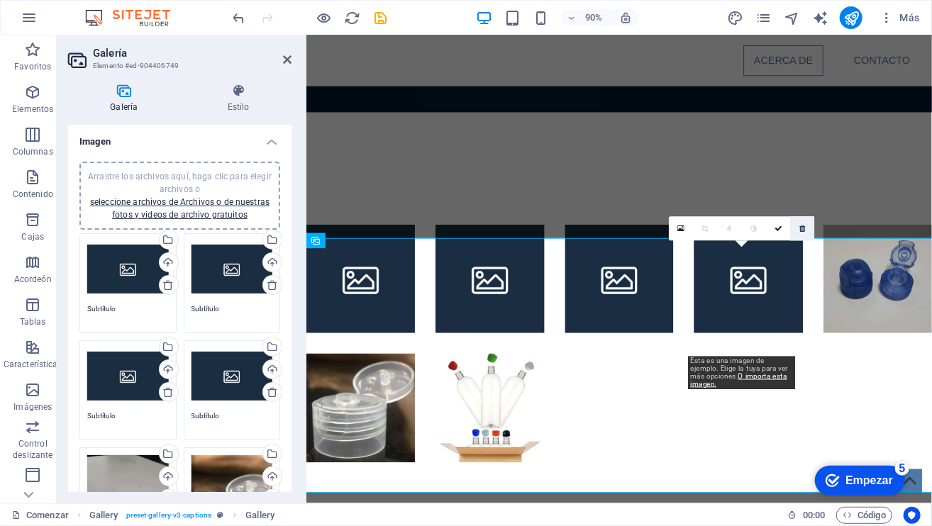
click at [800, 231] on icon at bounding box center [803, 229] width 6 height 8
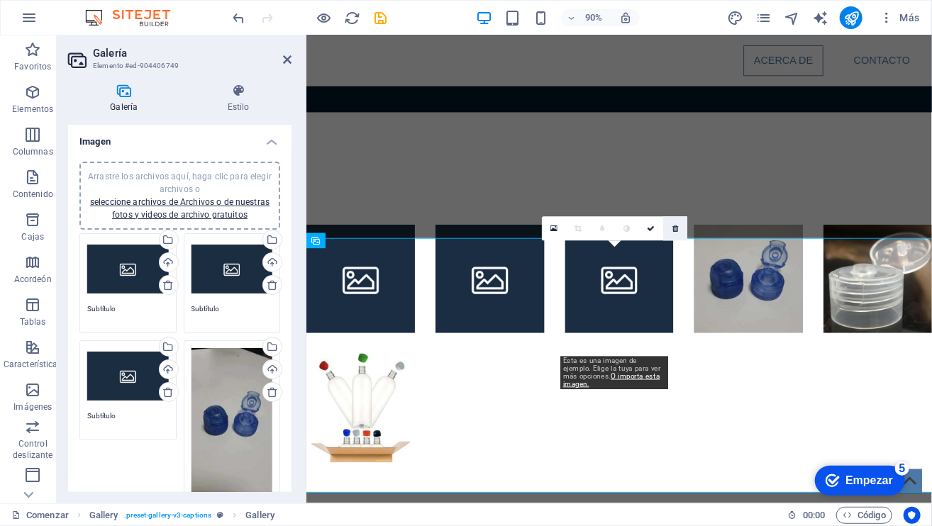
click at [675, 228] on icon at bounding box center [676, 229] width 6 height 8
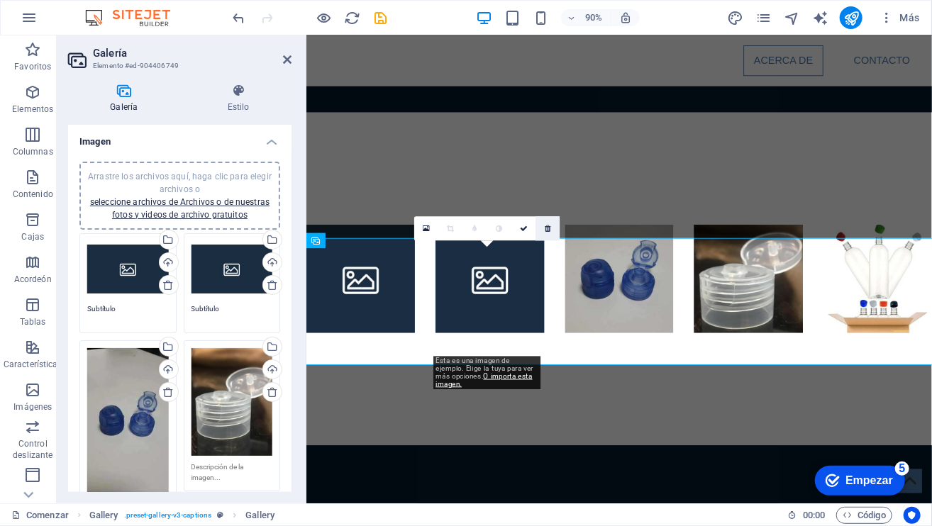
click at [545, 228] on icon at bounding box center [548, 229] width 6 height 8
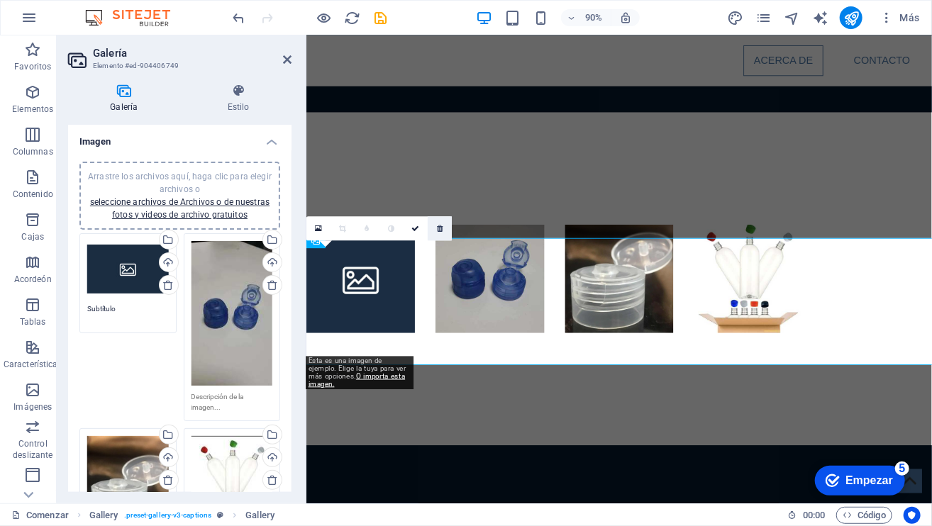
click at [435, 232] on link at bounding box center [440, 228] width 24 height 24
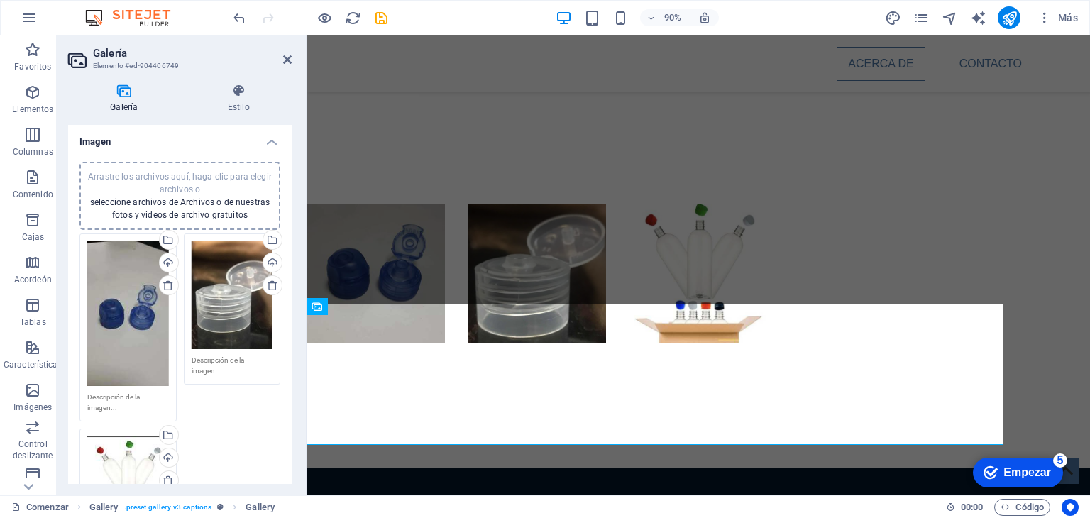
scroll to position [619, 0]
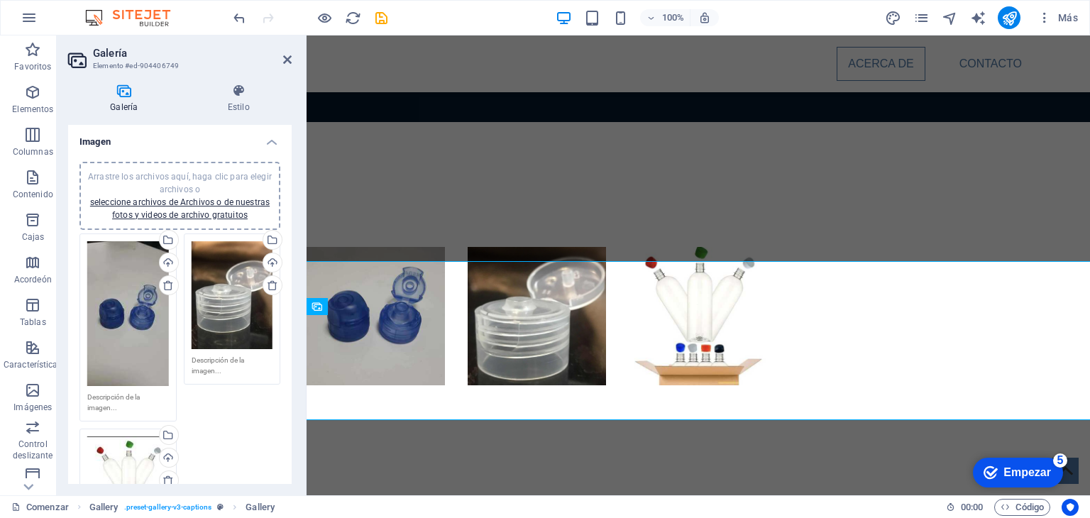
click at [203, 206] on div "Arrastre los archivos aquí, haga clic para elegir archivos o seleccione archivo…" at bounding box center [180, 195] width 184 height 51
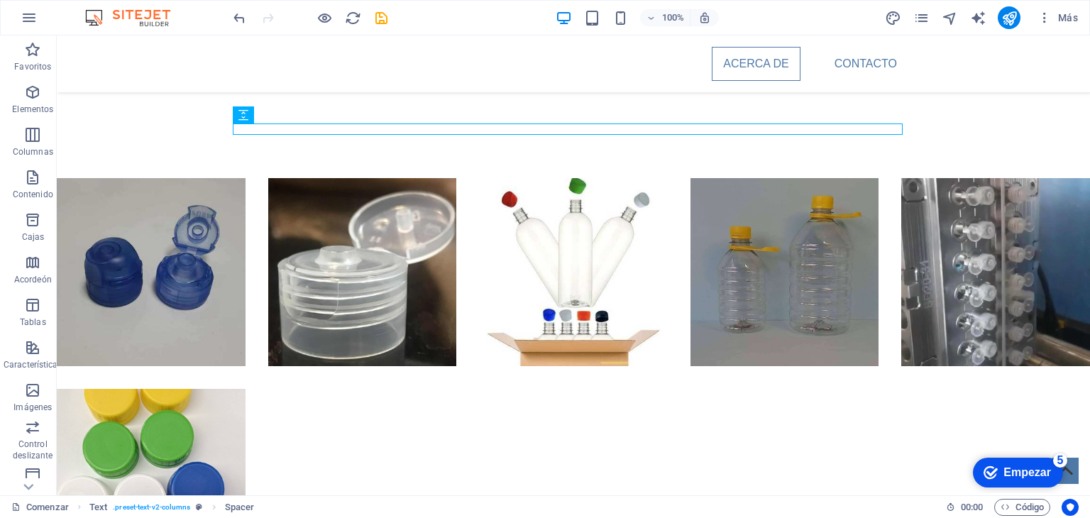
scroll to position [699, 0]
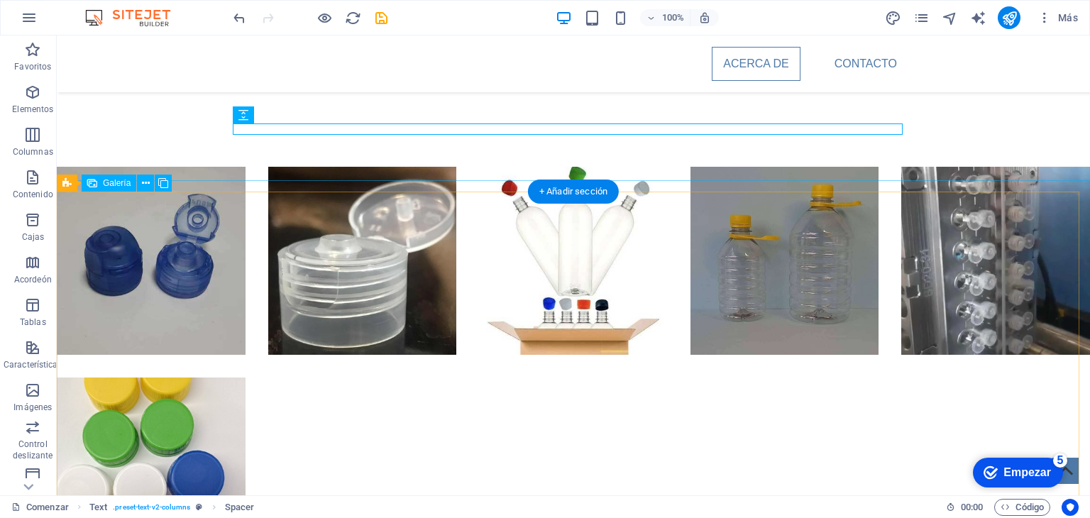
click at [356, 429] on div at bounding box center [573, 366] width 1056 height 422
select select "4"
select select "px"
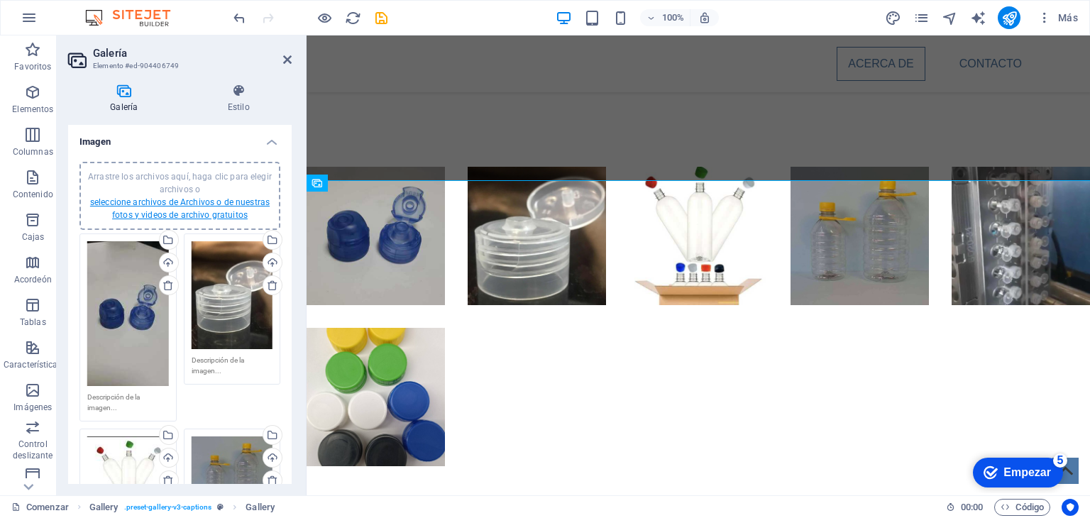
click at [207, 205] on font "seleccione archivos de Archivos o de nuestras fotos y videos de archivo gratuit…" at bounding box center [180, 208] width 180 height 23
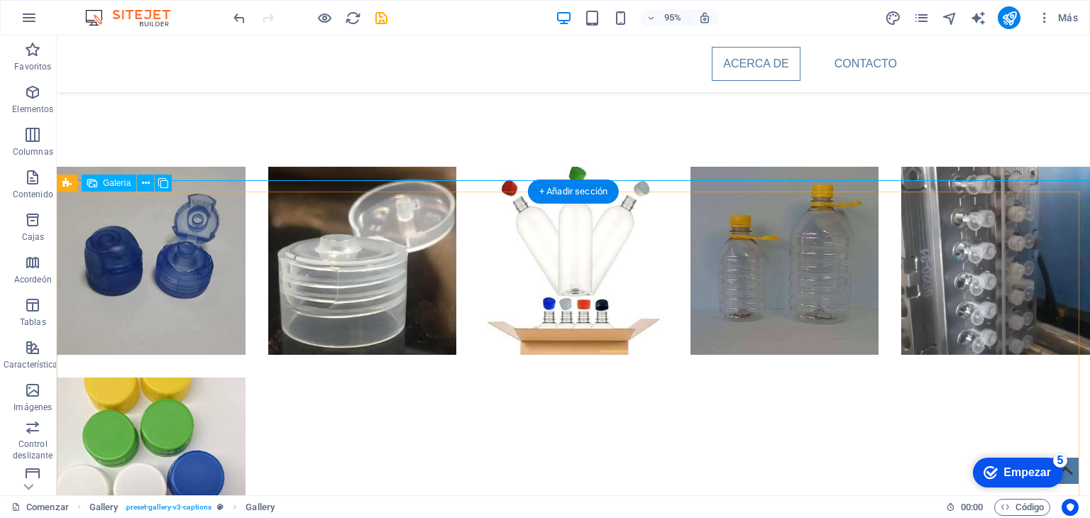
click at [258, 387] on div at bounding box center [573, 366] width 1056 height 422
select select "4"
select select "px"
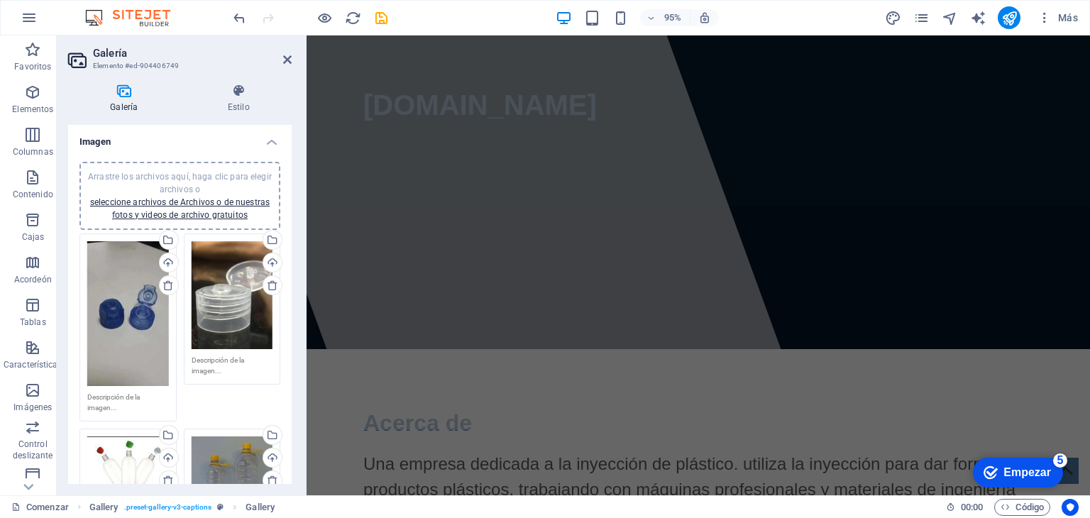
scroll to position [0, 0]
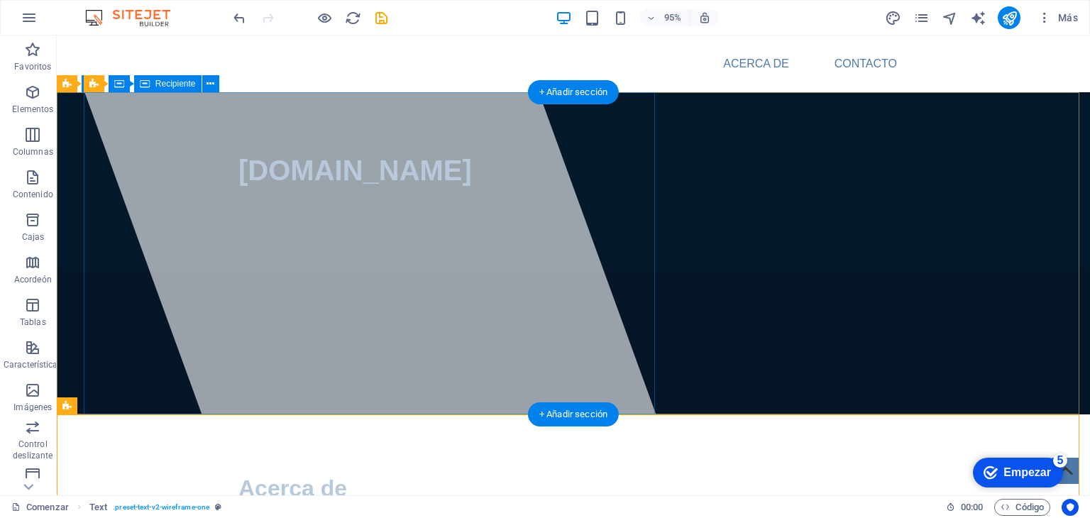
click at [616, 353] on div at bounding box center [375, 265] width 622 height 460
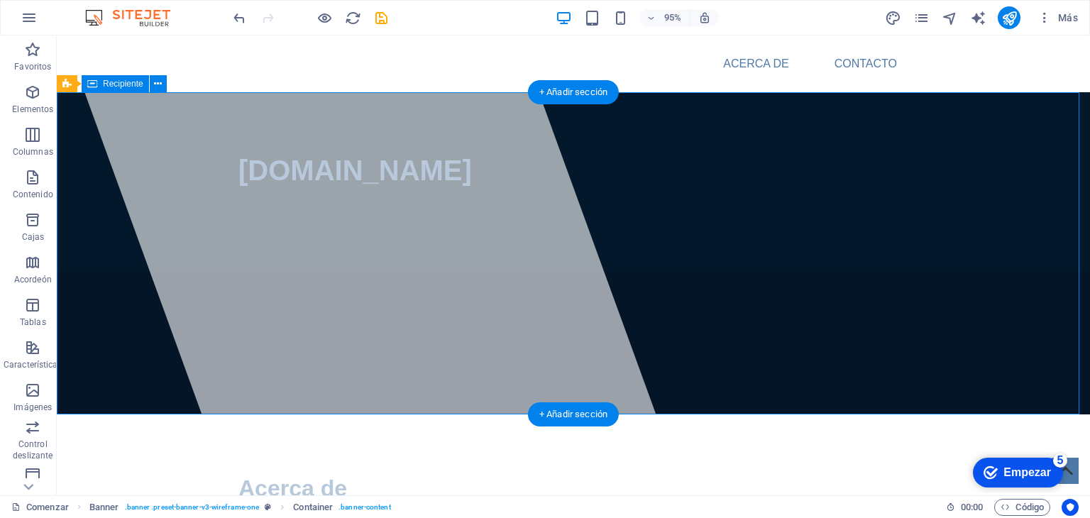
drag, startPoint x: 653, startPoint y: 277, endPoint x: 716, endPoint y: 272, distance: 63.3
click at [716, 271] on div "[DOMAIN_NAME]" at bounding box center [573, 181] width 1033 height 179
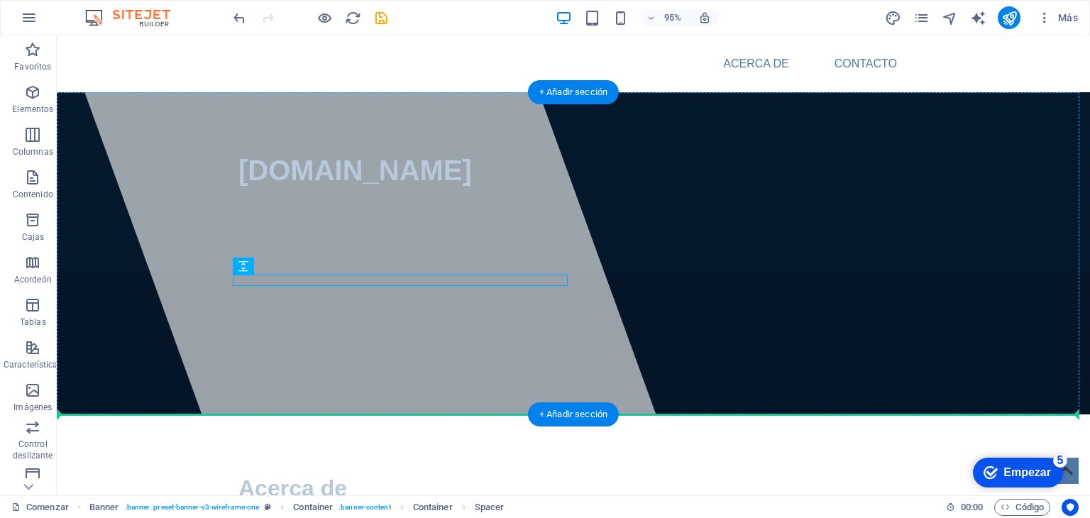
drag, startPoint x: 536, startPoint y: 274, endPoint x: 616, endPoint y: 289, distance: 81.0
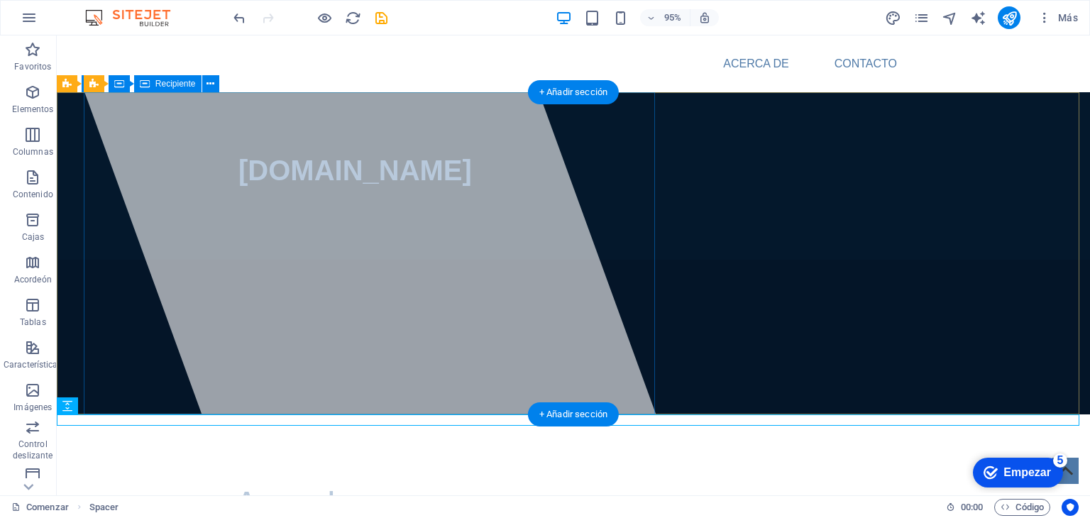
click at [587, 320] on div at bounding box center [375, 265] width 622 height 460
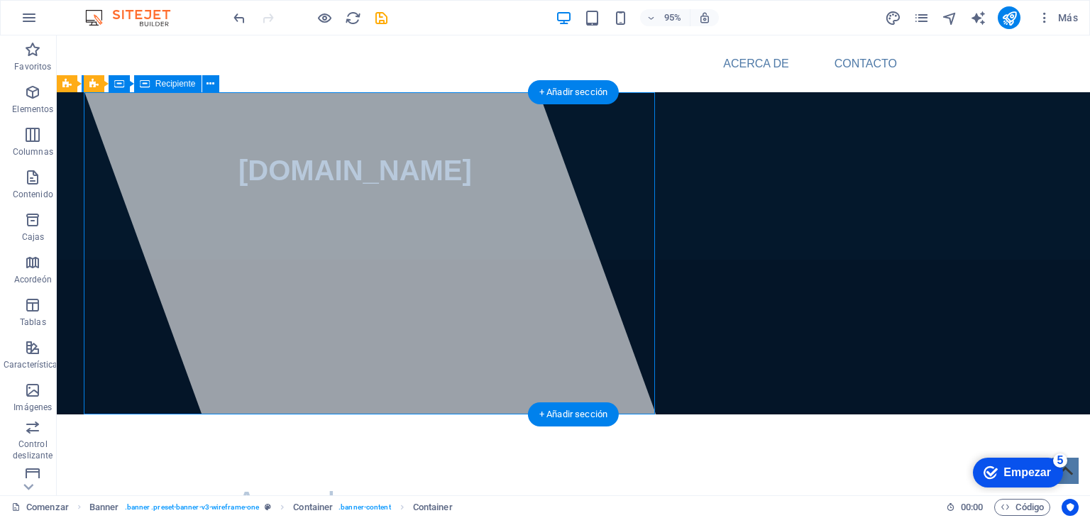
click at [587, 320] on div at bounding box center [375, 265] width 622 height 460
select select "%"
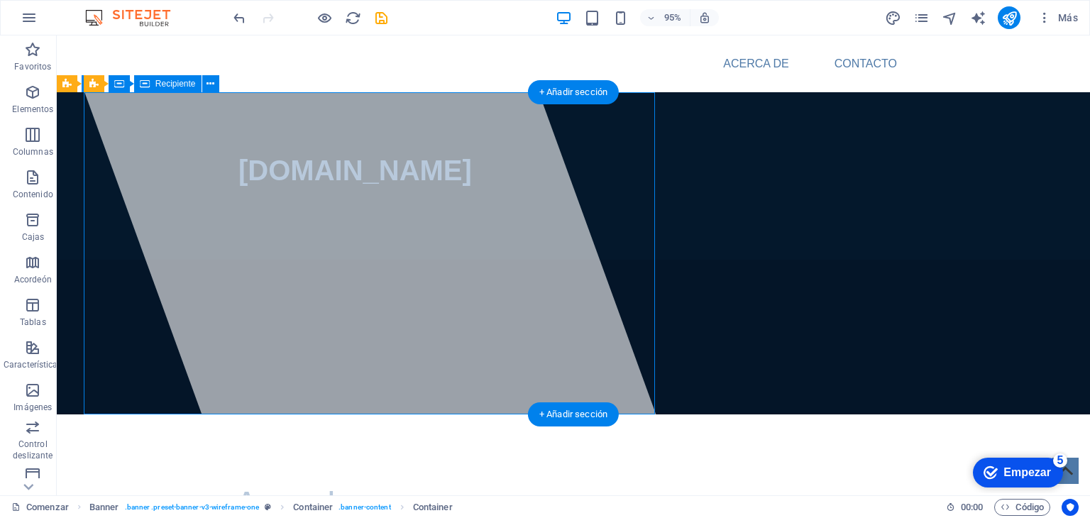
select select "px"
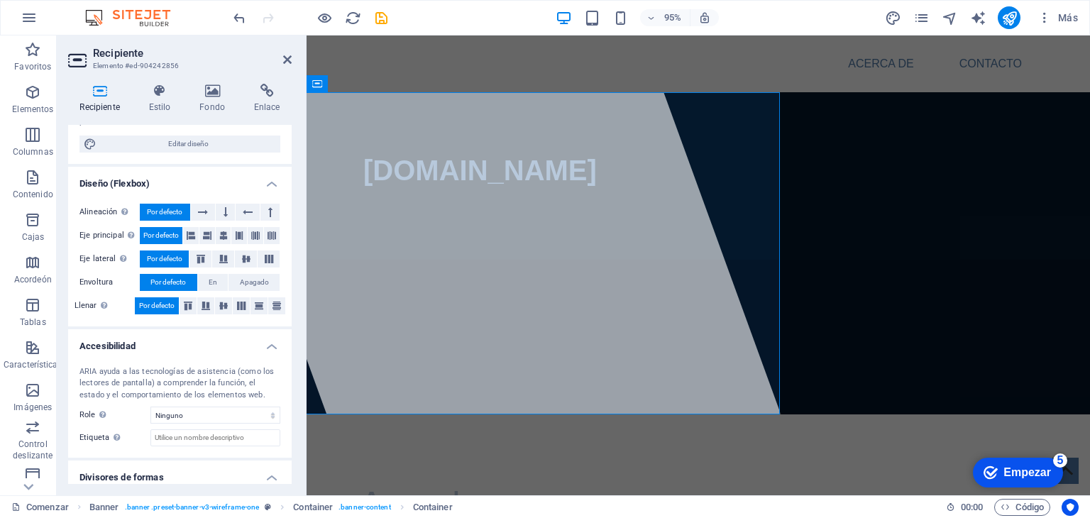
scroll to position [231, 0]
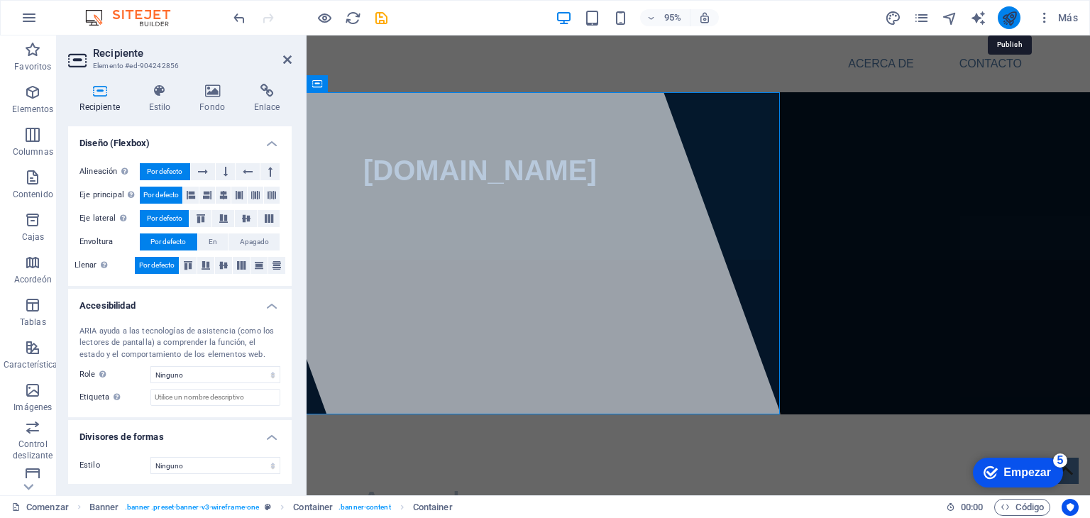
click at [1013, 12] on icon "publicar" at bounding box center [1009, 18] width 16 height 16
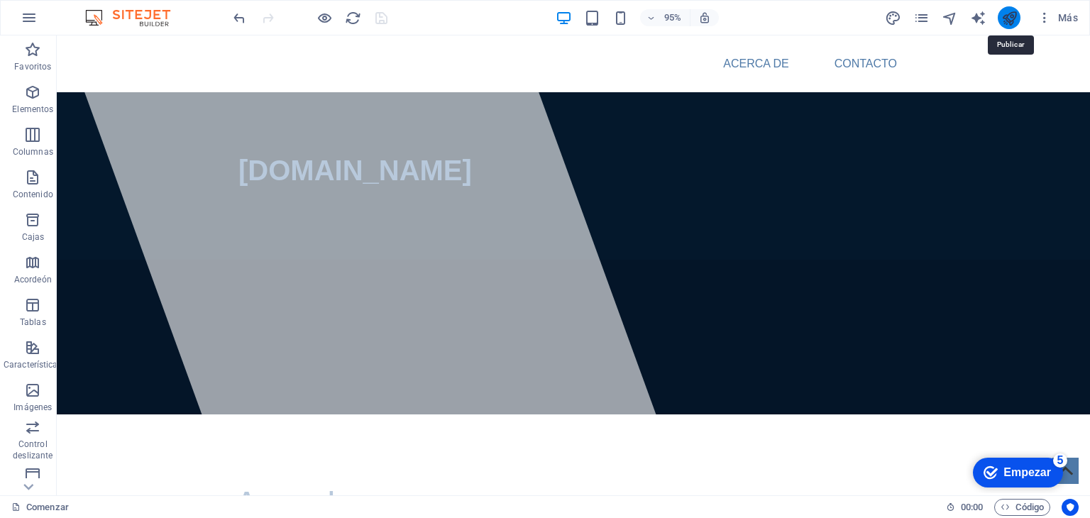
click at [1013, 12] on icon "publicar" at bounding box center [1009, 18] width 16 height 16
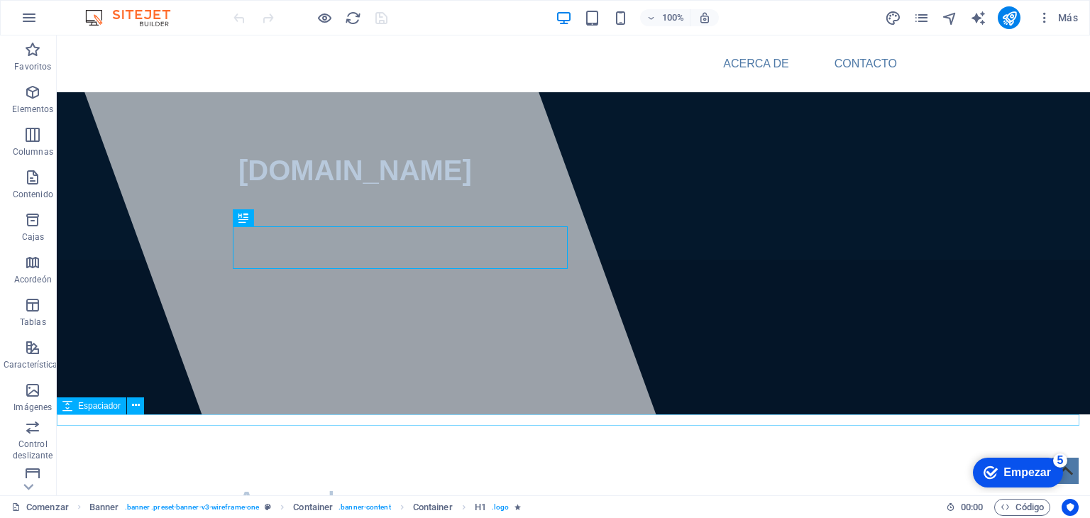
click at [833, 417] on div at bounding box center [573, 419] width 1033 height 11
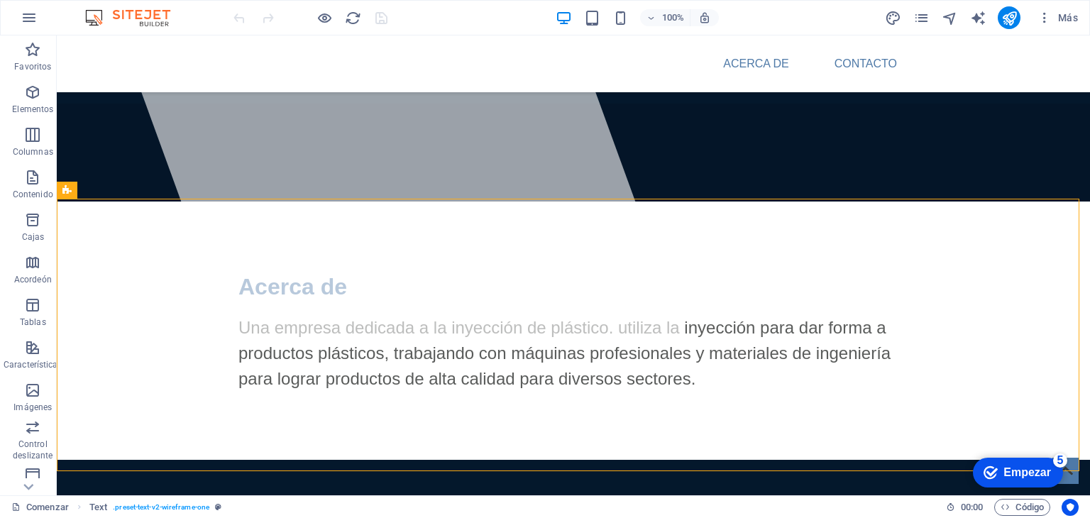
scroll to position [170, 0]
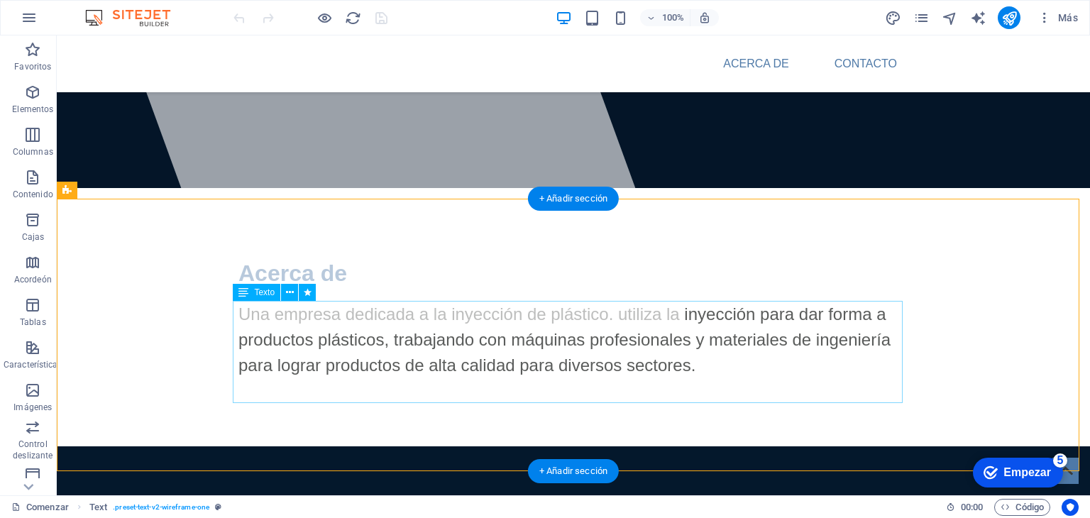
click at [238, 313] on div "Una empresa dedicada a la inyección de plástico. utiliza la inyección para dar …" at bounding box center [573, 340] width 670 height 77
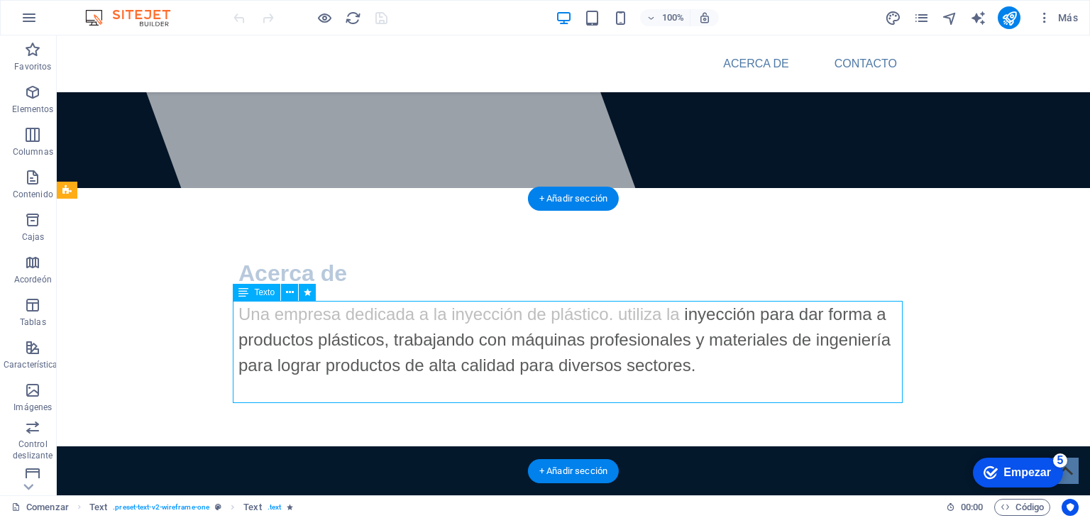
click at [241, 313] on div "Una empresa dedicada a la inyección de plástico. utiliza la inyección para dar …" at bounding box center [573, 340] width 670 height 77
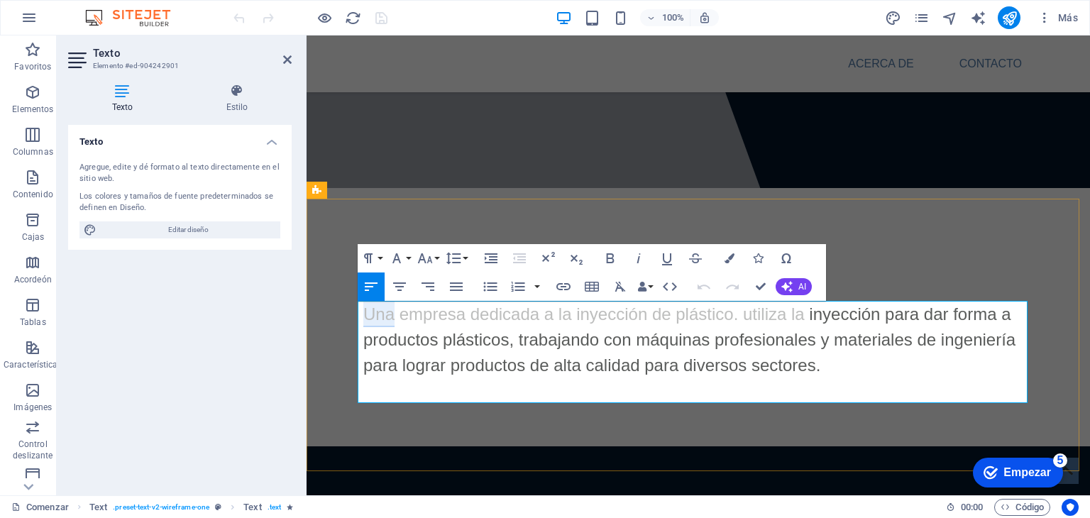
drag, startPoint x: 391, startPoint y: 317, endPoint x: 358, endPoint y: 315, distance: 33.4
click at [363, 315] on font "Una empresa dedicada a la inyección de plástico. utiliza la inyección para dar …" at bounding box center [689, 339] width 652 height 70
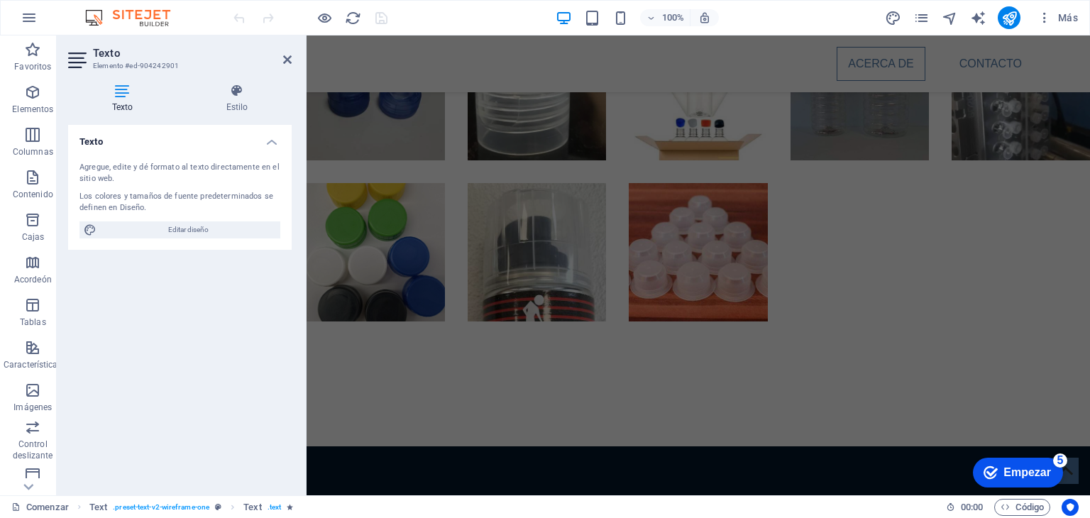
scroll to position [860, 0]
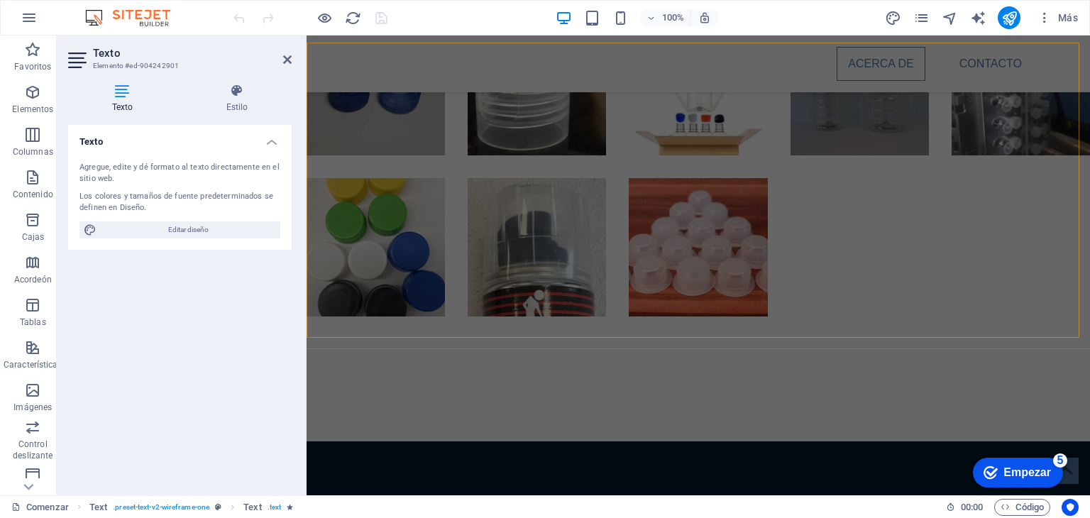
click at [808, 233] on div at bounding box center [1004, 301] width 783 height 460
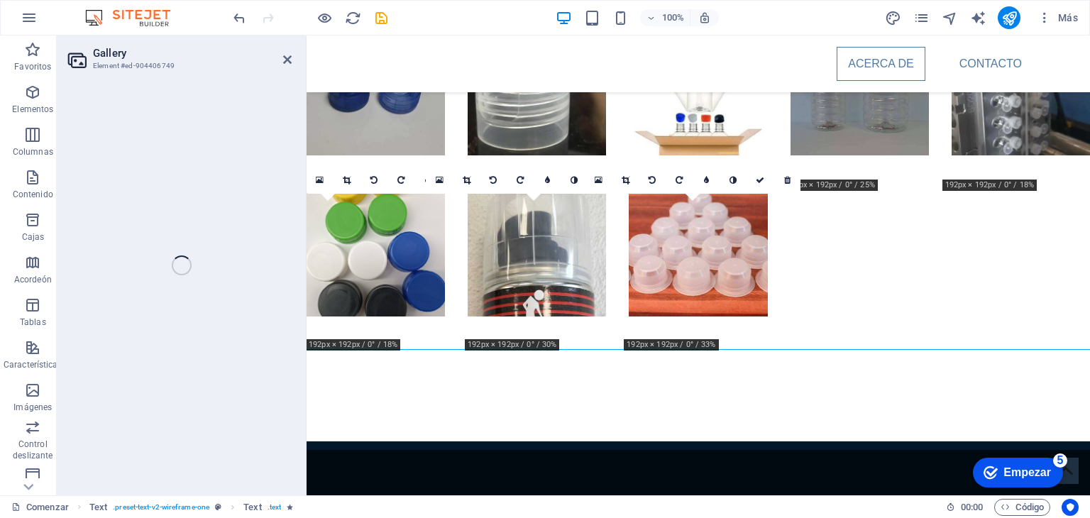
select select "4"
select select "px"
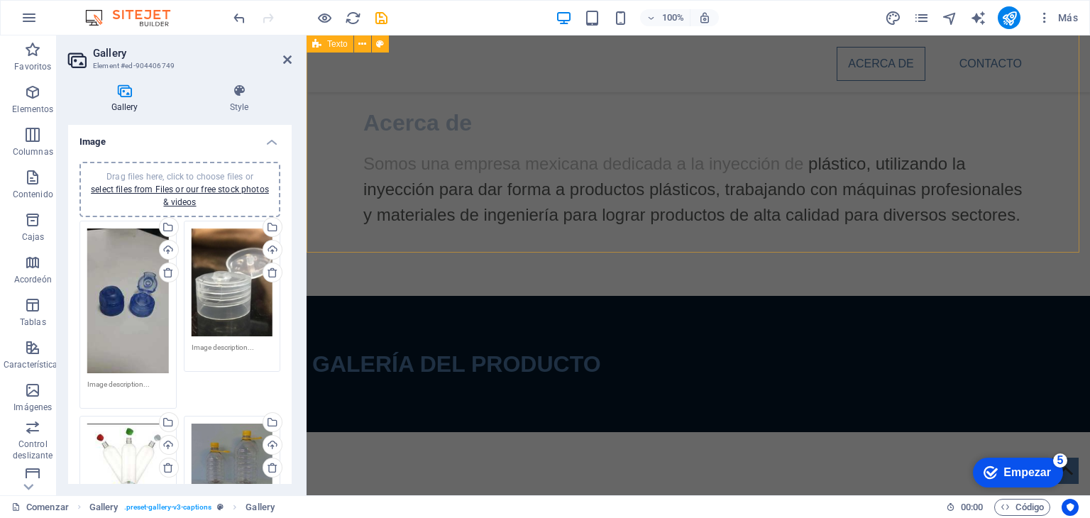
scroll to position [388, 0]
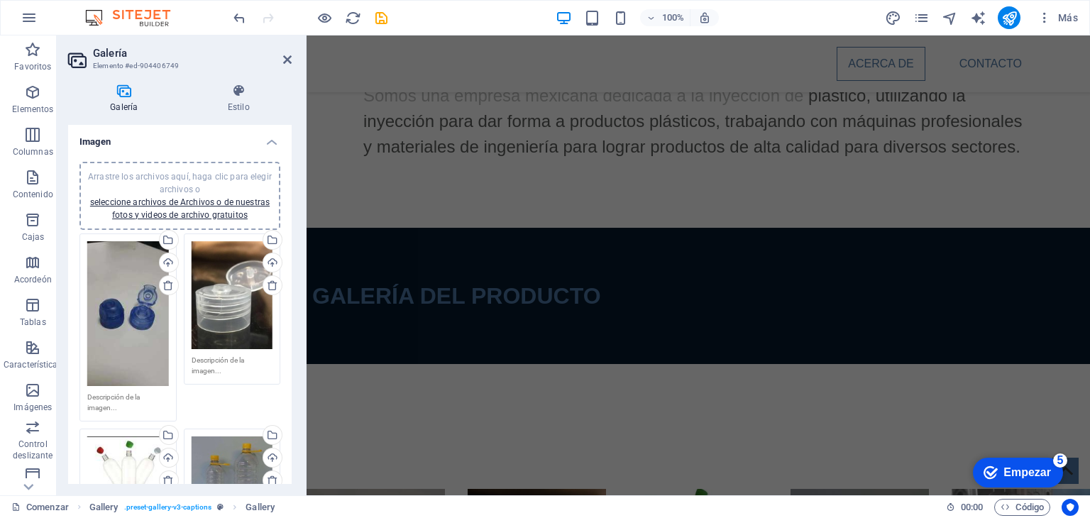
click at [213, 207] on div "Arrastre los archivos aquí, haga clic para elegir archivos o seleccione archivo…" at bounding box center [180, 195] width 184 height 51
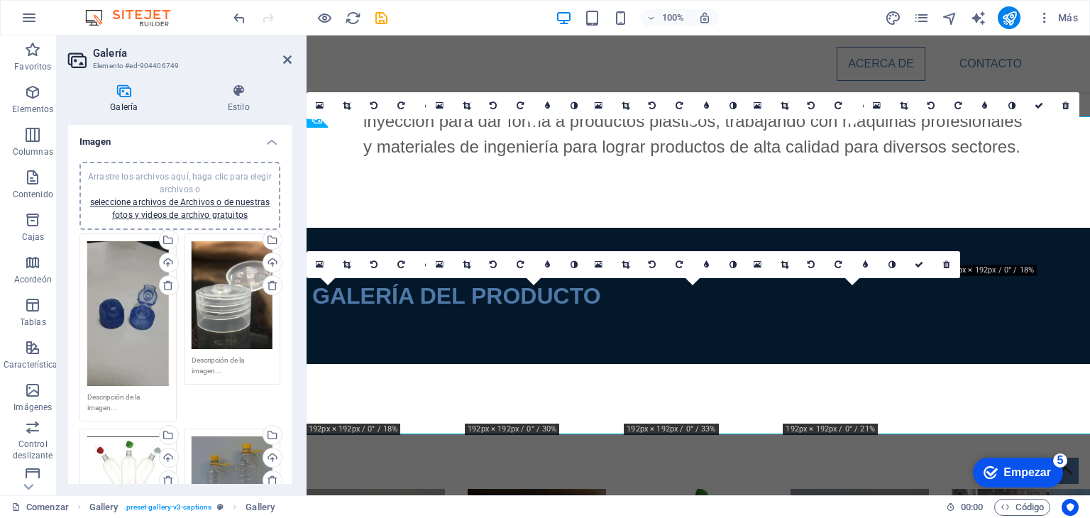
scroll to position [784, 0]
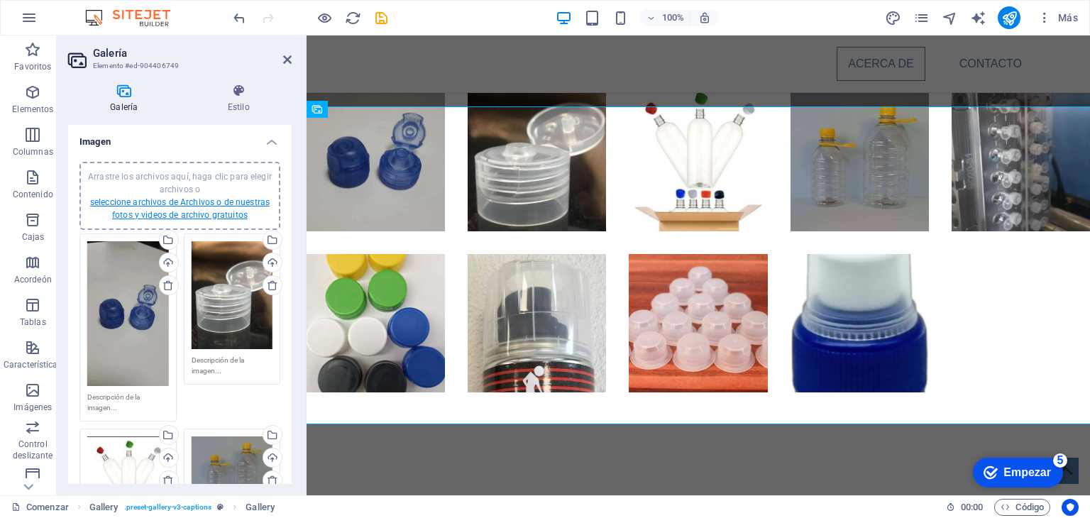
click at [199, 205] on font "seleccione archivos de Archivos o de nuestras fotos y videos de archivo gratuit…" at bounding box center [180, 208] width 180 height 23
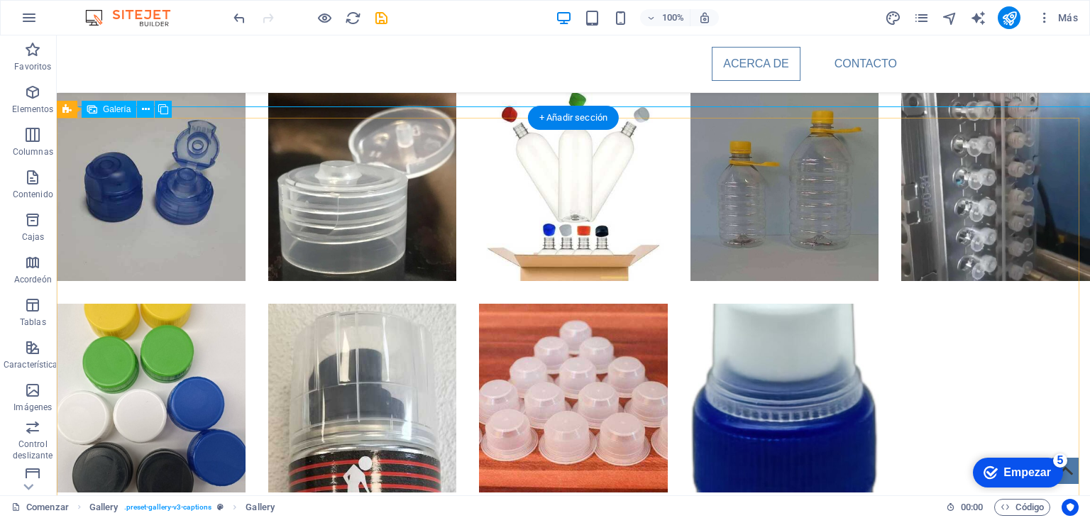
click at [938, 371] on div at bounding box center [630, 301] width 1033 height 460
select select "4"
select select "px"
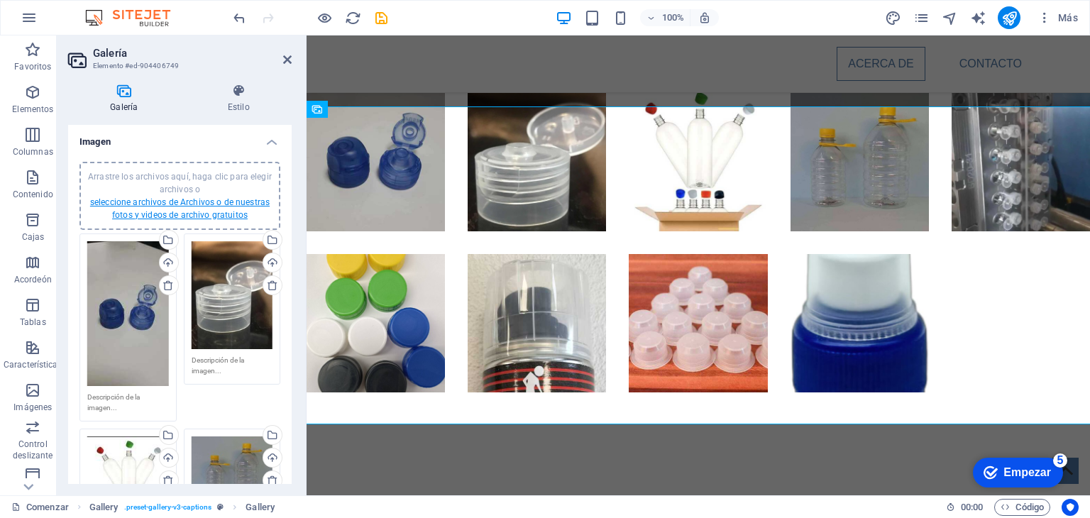
click at [182, 212] on font "seleccione archivos de Archivos o de nuestras fotos y videos de archivo gratuit…" at bounding box center [180, 208] width 180 height 23
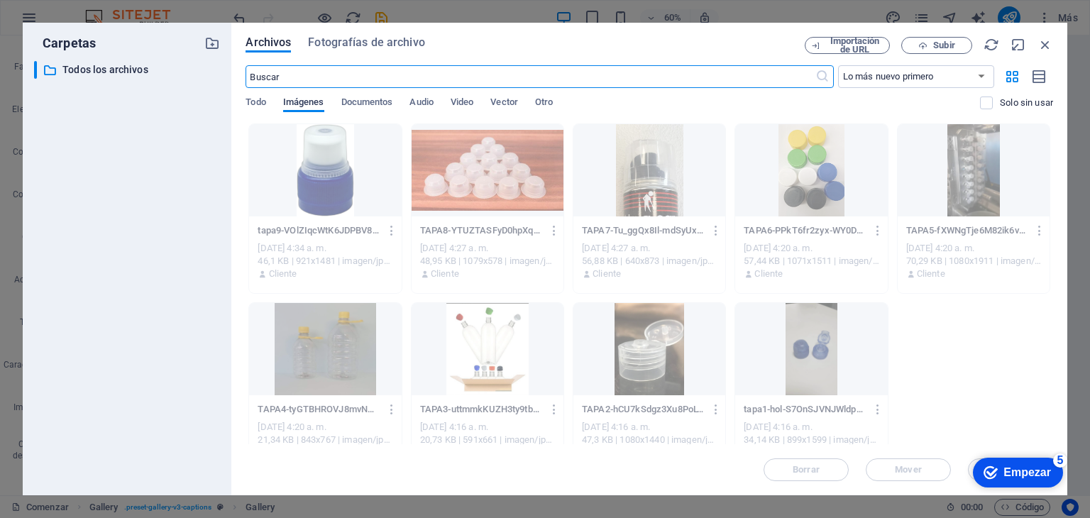
click at [309, 99] on font "Imágenes" at bounding box center [303, 101] width 41 height 11
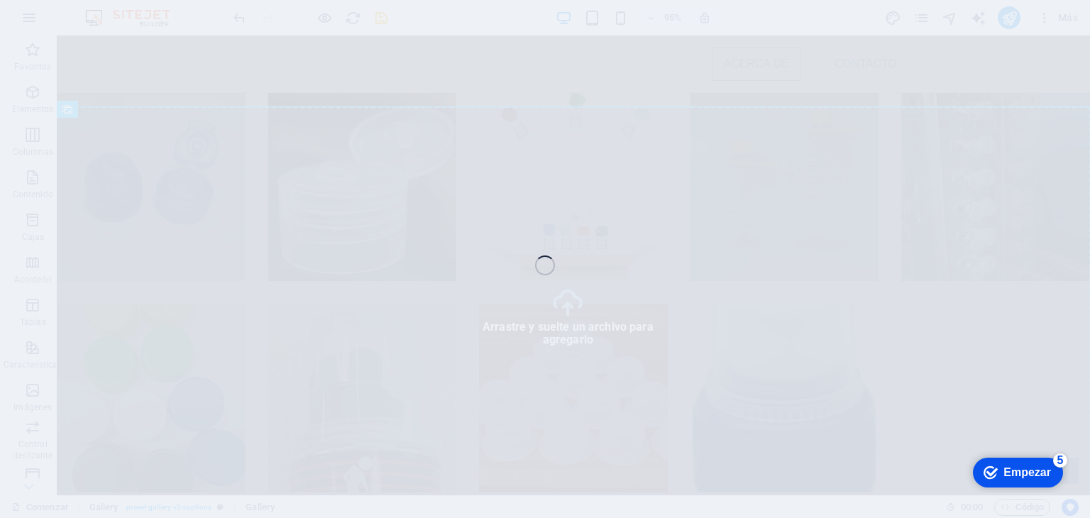
select select "4"
select select "px"
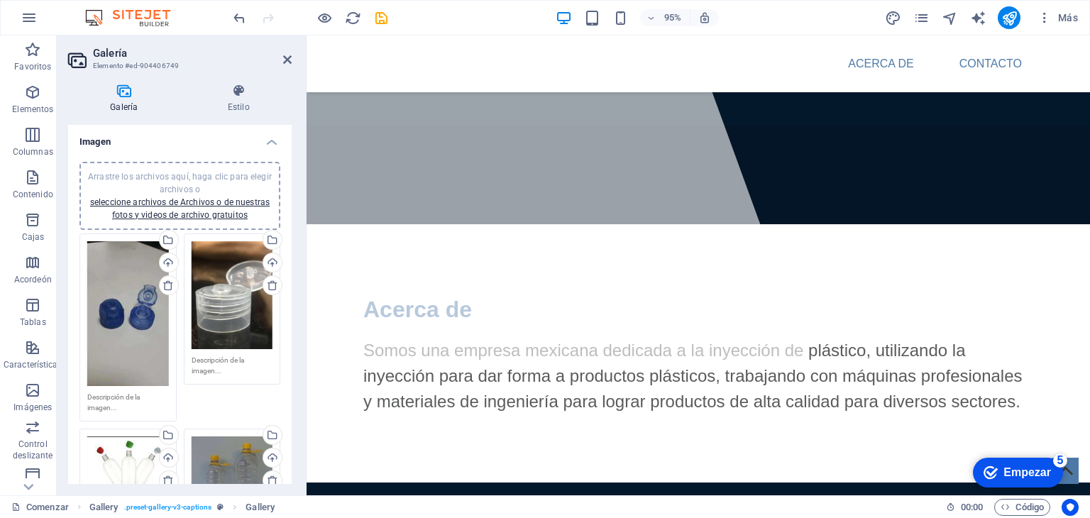
scroll to position [99, 0]
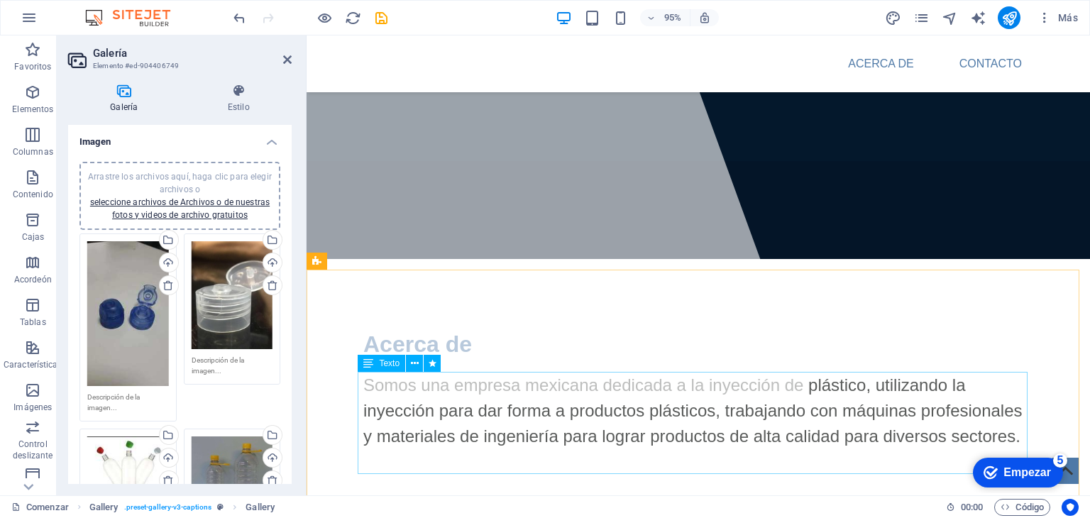
click at [624, 390] on div "Somos una empresa mexicana dedicada a la inyección de plástico, utilizando la i…" at bounding box center [698, 410] width 670 height 77
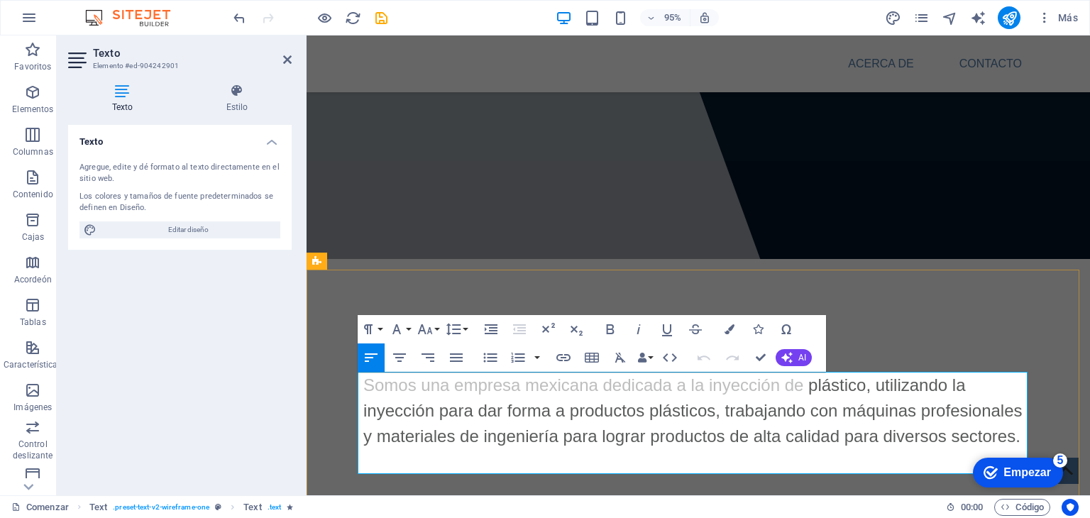
click at [624, 390] on font "Somos una empresa mexicana dedicada a la inyección de plástico, utilizando la i…" at bounding box center [692, 410] width 659 height 70
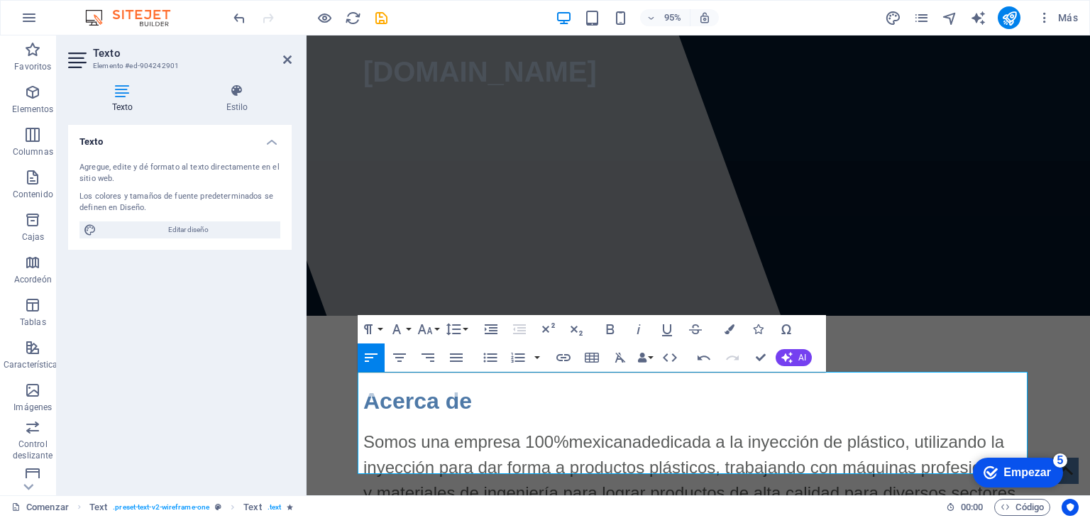
scroll to position [0, 0]
